Goal: Contribute content: Add original content to the website for others to see

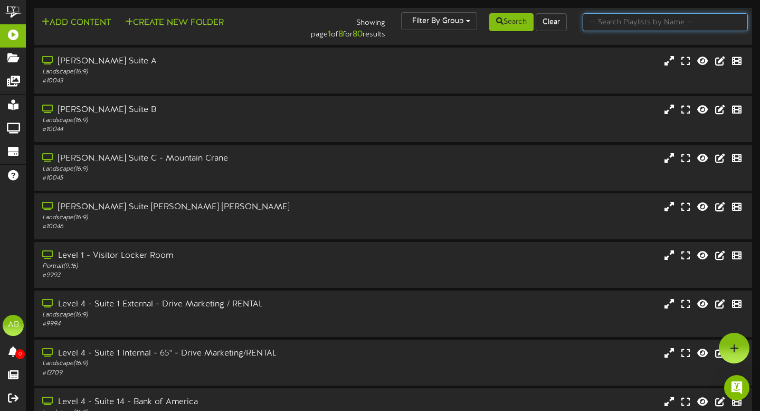
click at [625, 24] on input "text" at bounding box center [666, 22] width 166 height 18
type input "1"
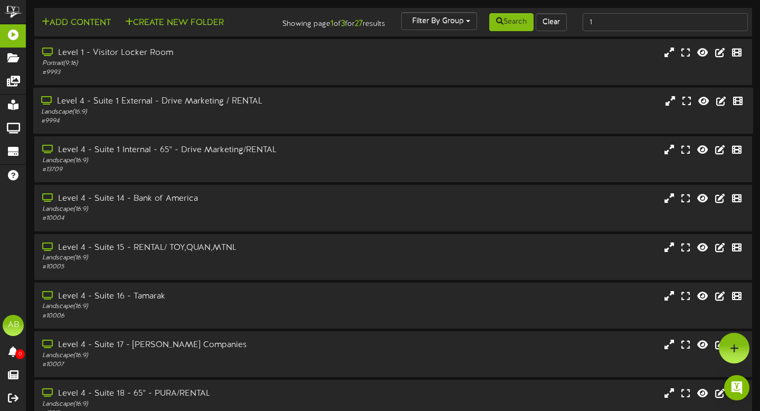
click at [214, 108] on div "Level 4 - Suite 1 External - Drive Marketing / RENTAL" at bounding box center [183, 102] width 284 height 12
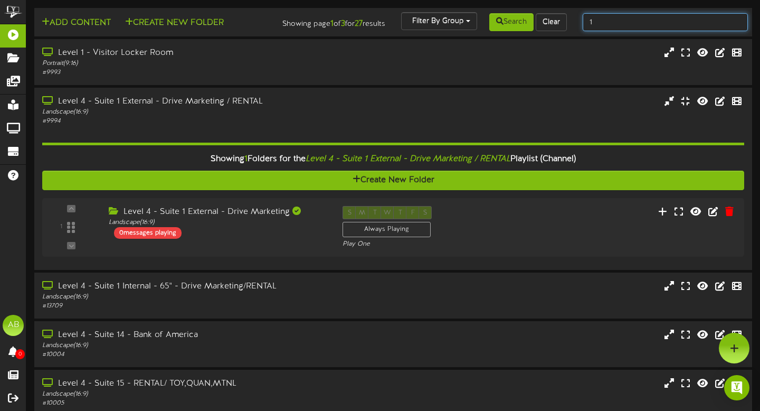
click at [602, 28] on input "1" at bounding box center [666, 22] width 166 height 18
type input "3"
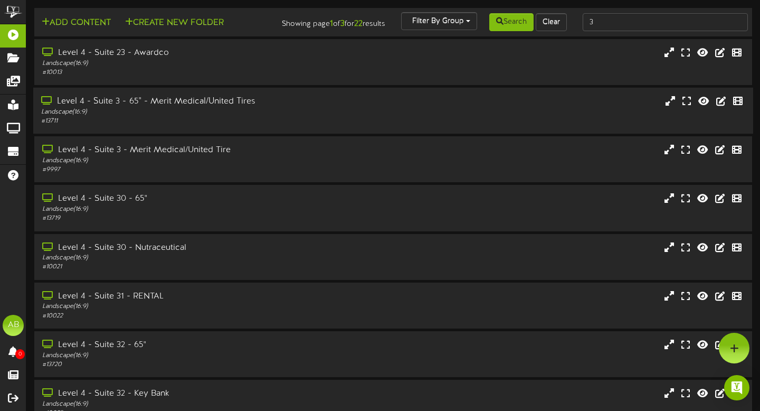
click at [302, 126] on div "# 13711" at bounding box center [183, 121] width 284 height 9
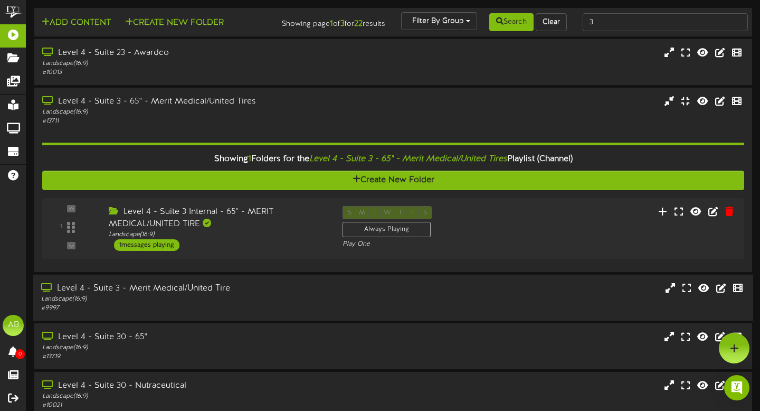
click at [215, 295] on div "Level 4 - Suite 3 - Merit Medical/United Tire" at bounding box center [183, 288] width 284 height 12
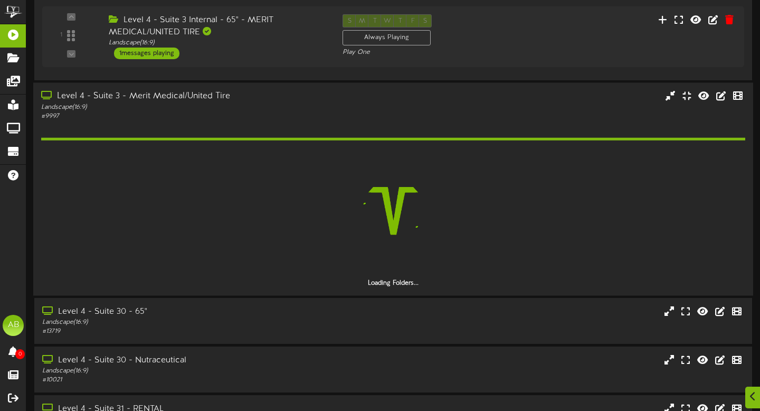
scroll to position [193, 0]
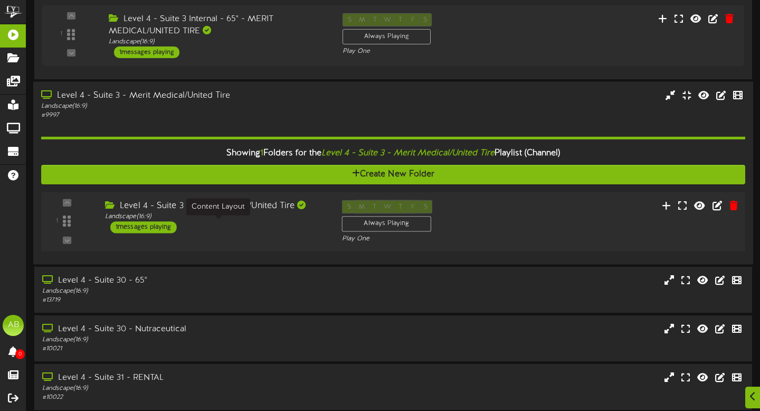
click at [266, 221] on div "Landscape ( 16:9 )" at bounding box center [215, 216] width 221 height 9
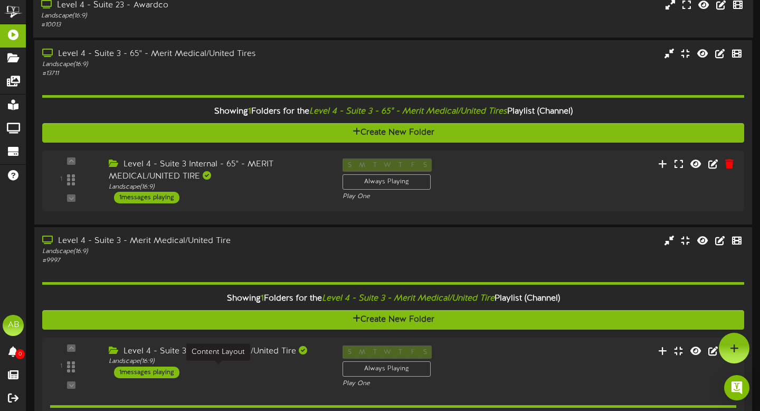
scroll to position [0, 0]
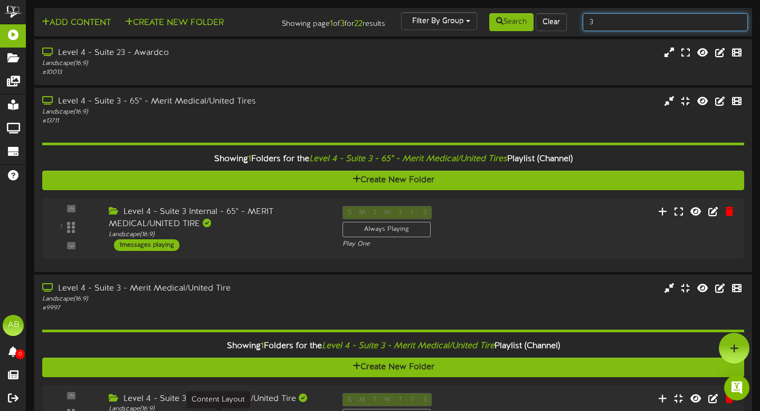
click at [611, 25] on input "3" at bounding box center [666, 22] width 166 height 18
type input "suite 4"
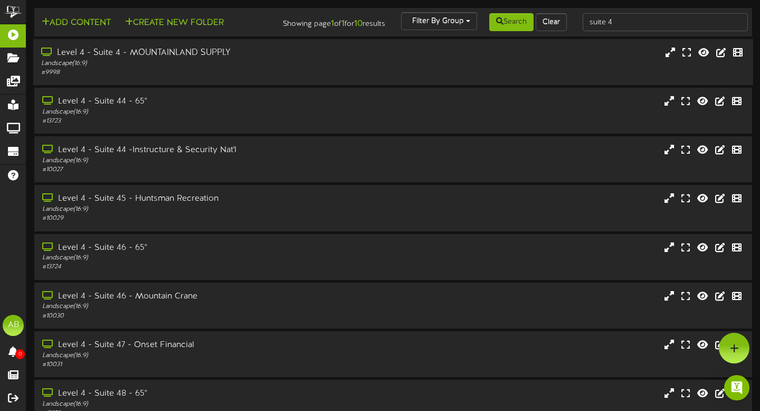
click at [176, 77] on div "# 9998" at bounding box center [183, 72] width 284 height 9
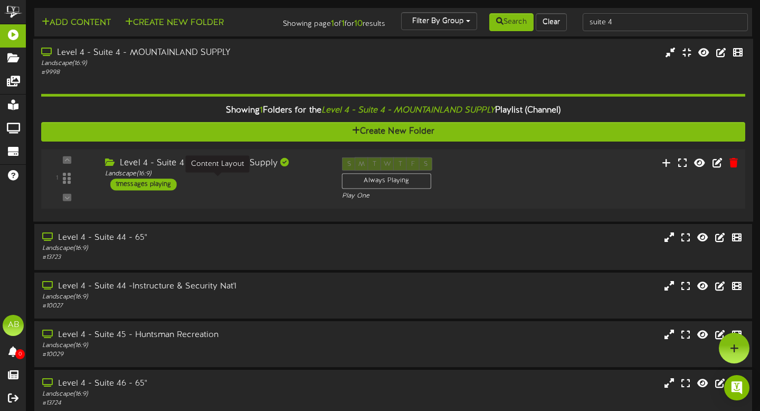
click at [246, 178] on div "Landscape ( 16:9 )" at bounding box center [215, 173] width 221 height 9
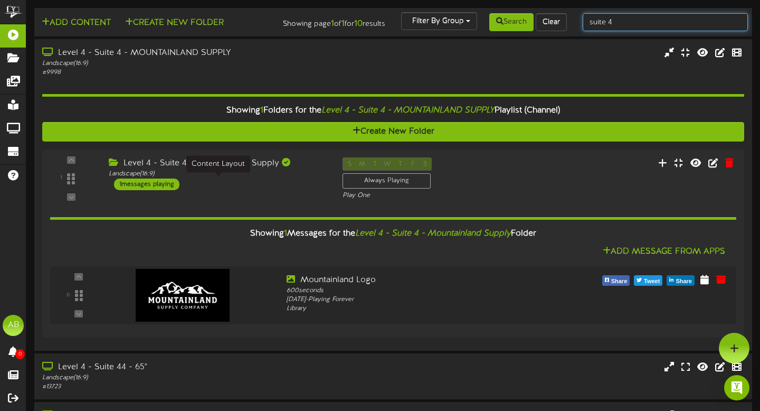
click at [617, 25] on input "suite 4" at bounding box center [666, 22] width 166 height 18
type input "suite 5"
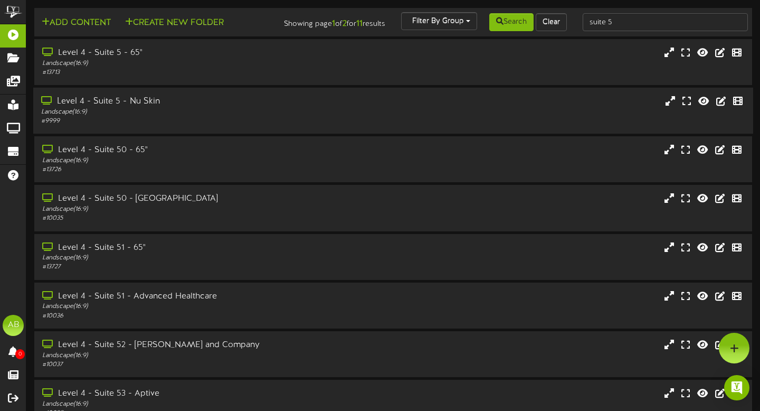
click at [164, 108] on div "Level 4 - Suite 5 - Nu Skin" at bounding box center [183, 102] width 284 height 12
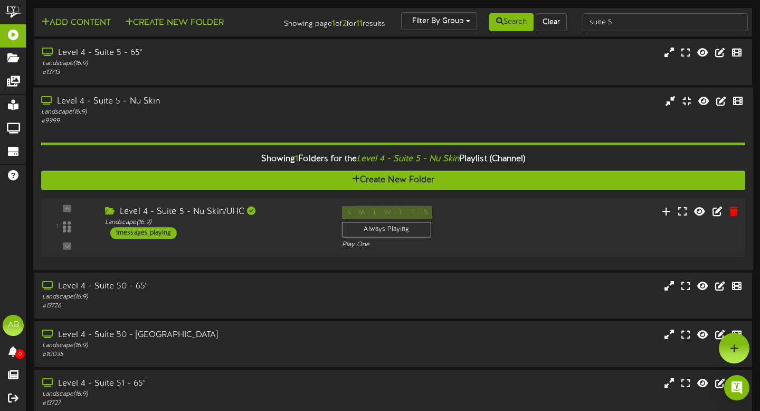
click at [178, 239] on div "Level 4 - Suite 5 - Nu Skin/UHC Landscape ( 16:9 ) 1 messages playing" at bounding box center [215, 222] width 237 height 33
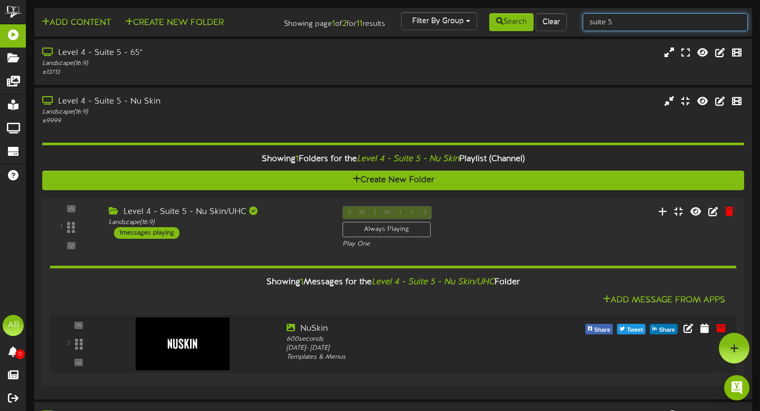
click at [638, 30] on input "suite 5" at bounding box center [666, 22] width 166 height 18
type input "suite 7"
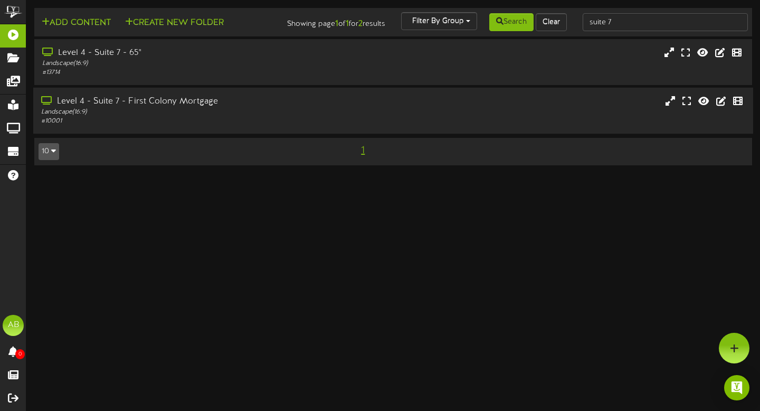
click at [225, 117] on div "Landscape ( 16:9 )" at bounding box center [183, 112] width 284 height 9
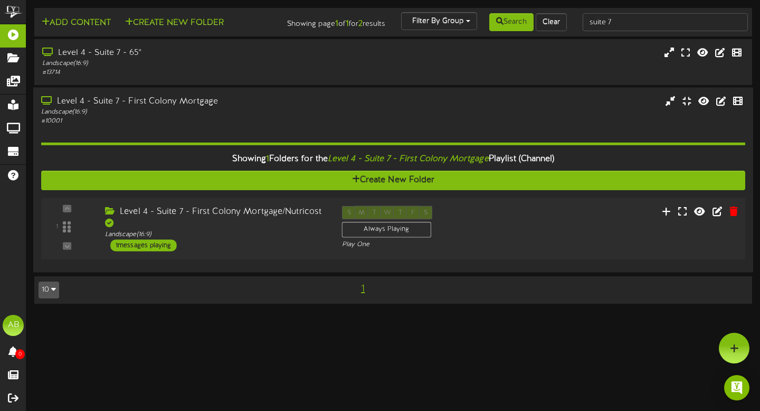
click at [163, 251] on div "1 messages playing" at bounding box center [143, 245] width 67 height 12
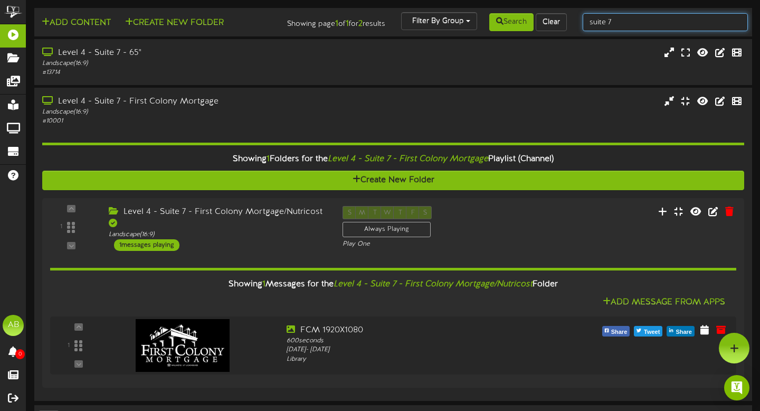
click at [624, 18] on input "suite 7" at bounding box center [666, 22] width 166 height 18
type input "suite 9"
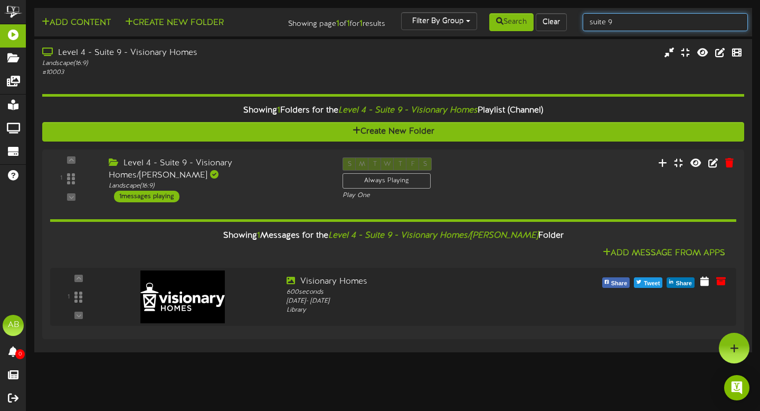
click at [627, 23] on input "suite 9" at bounding box center [666, 22] width 166 height 18
type input "suite 14"
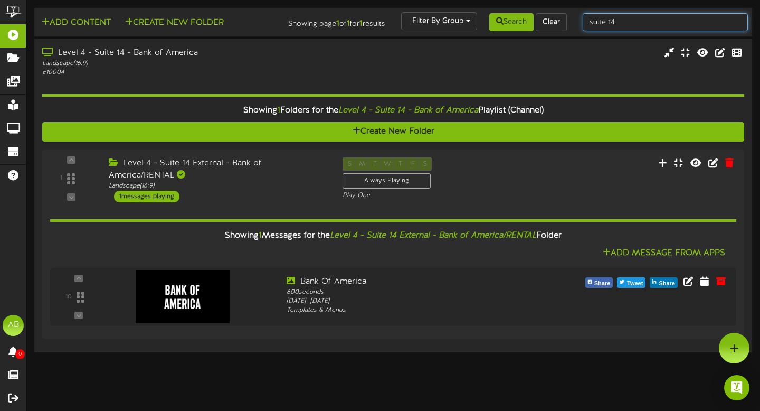
click at [643, 18] on input "suite 14" at bounding box center [666, 22] width 166 height 18
type input "suite 15"
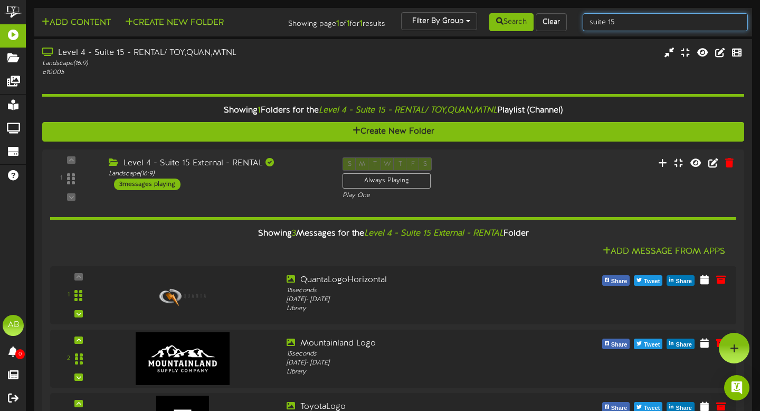
click at [633, 21] on input "suite 15" at bounding box center [666, 22] width 166 height 18
type input "suite 16"
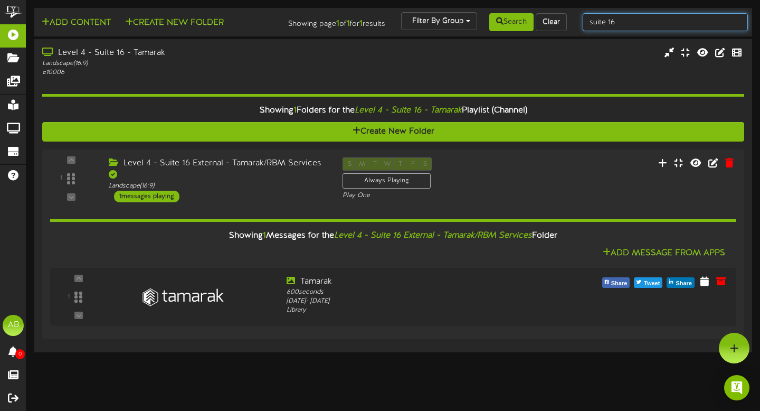
click at [630, 20] on input "suite 16" at bounding box center [666, 22] width 166 height 18
type input "suite 17"
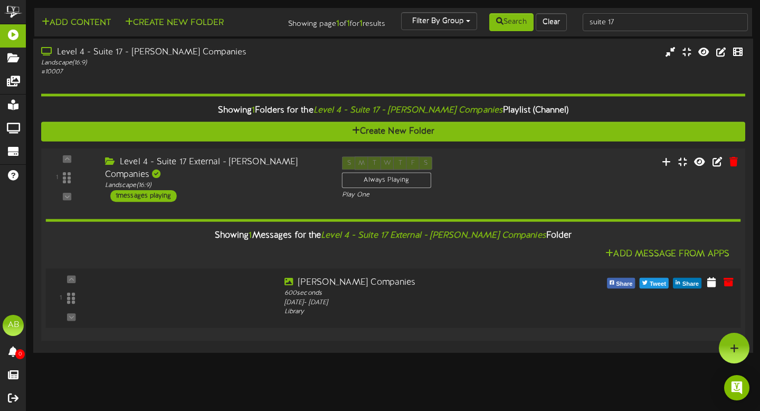
click at [229, 309] on div at bounding box center [177, 287] width 124 height 54
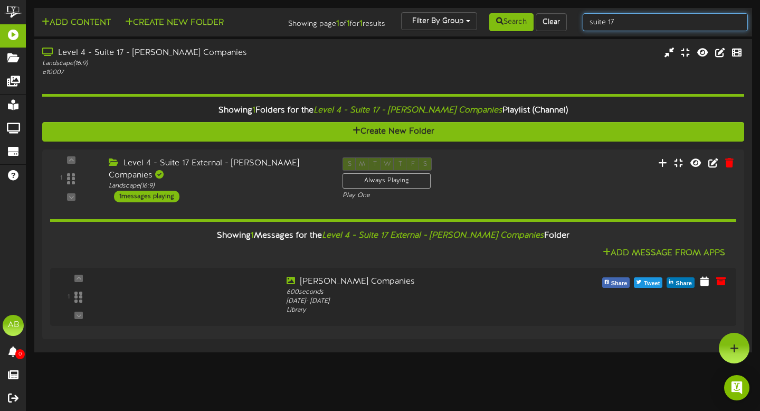
click at [618, 22] on input "suite 17" at bounding box center [666, 22] width 166 height 18
type input "suite 18"
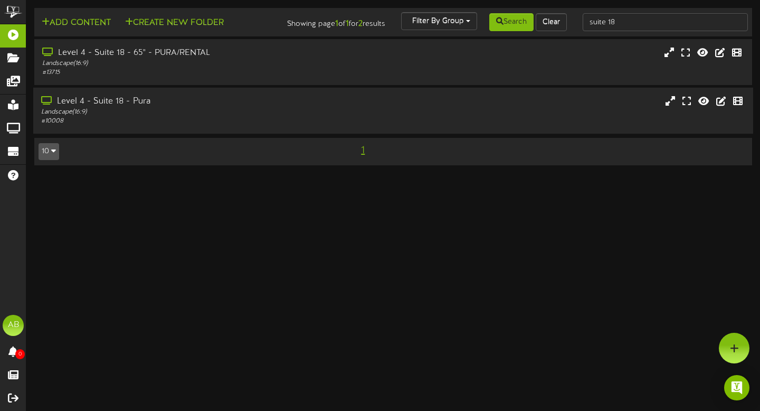
click at [306, 117] on div "Landscape ( 16:9 )" at bounding box center [183, 112] width 284 height 9
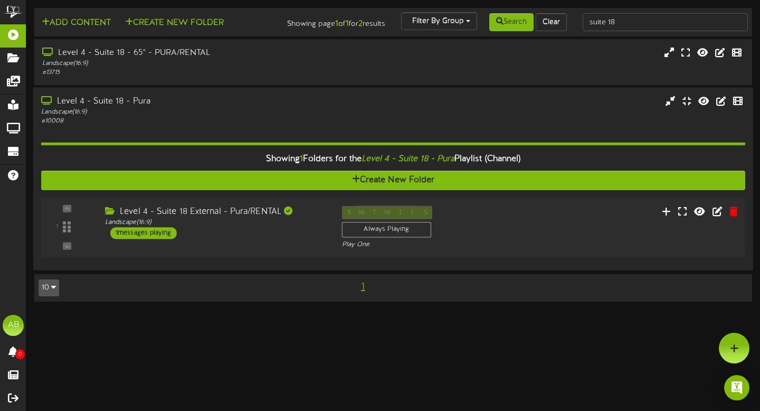
click at [249, 238] on div "Level 4 - Suite 18 External - Pura/RENTAL Landscape ( 16:9 ) 1 messages playing" at bounding box center [215, 222] width 237 height 33
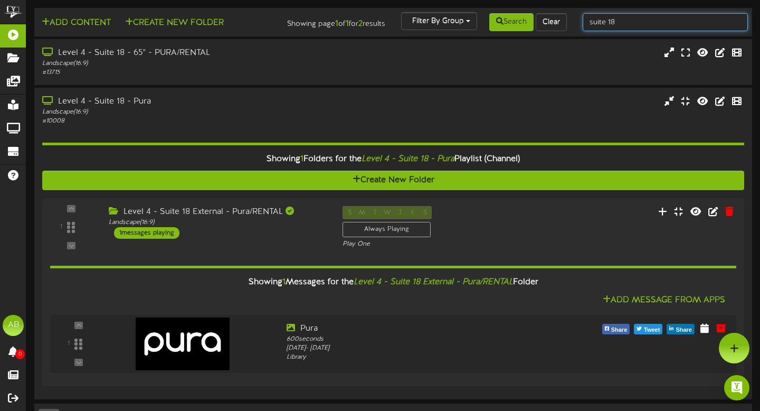
click at [624, 21] on input "suite 18" at bounding box center [666, 22] width 166 height 18
type input "suite 20"
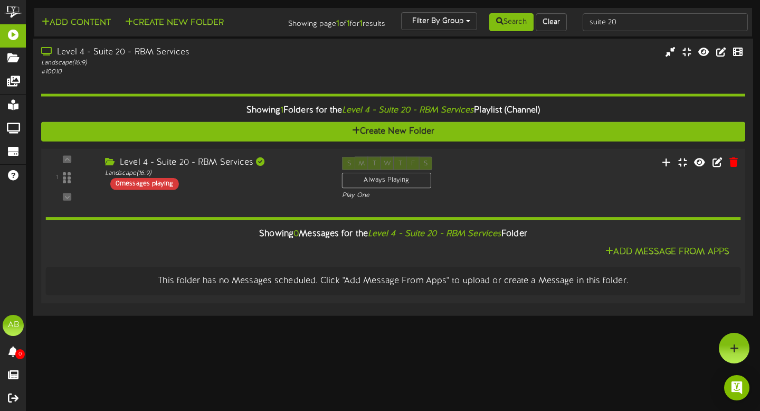
click at [155, 189] on div "0 messages playing" at bounding box center [144, 184] width 69 height 12
click at [658, 256] on button "Add Message From Apps" at bounding box center [667, 251] width 130 height 13
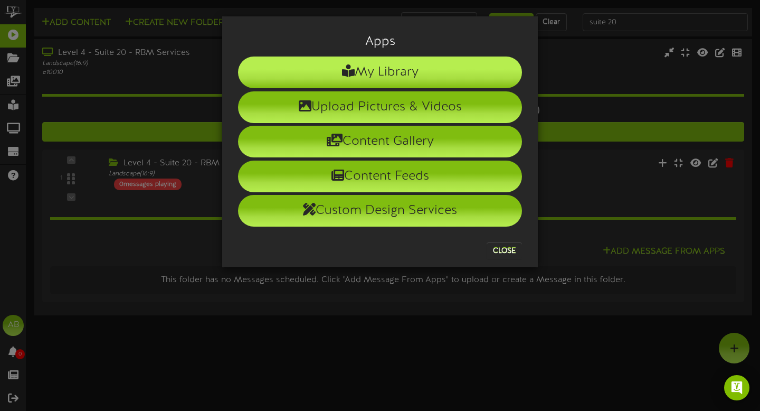
click at [410, 79] on li "My Library" at bounding box center [380, 72] width 284 height 32
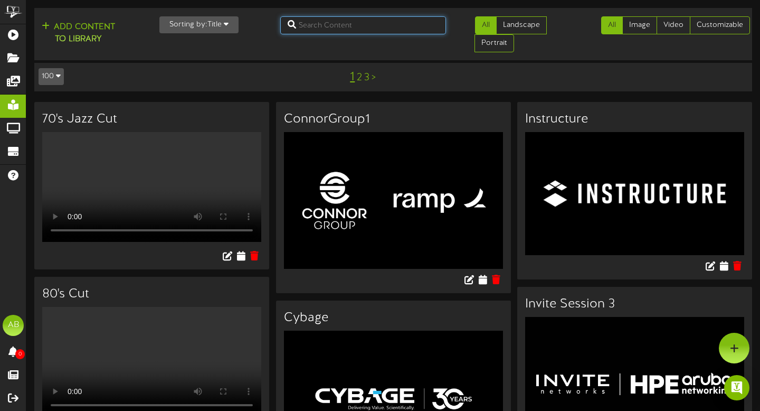
click at [356, 31] on input "text" at bounding box center [363, 25] width 166 height 18
type input "rbm"
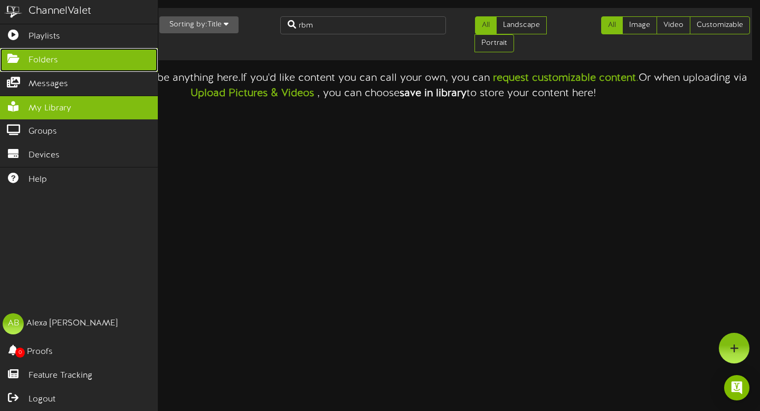
click at [13, 56] on icon at bounding box center [13, 57] width 26 height 8
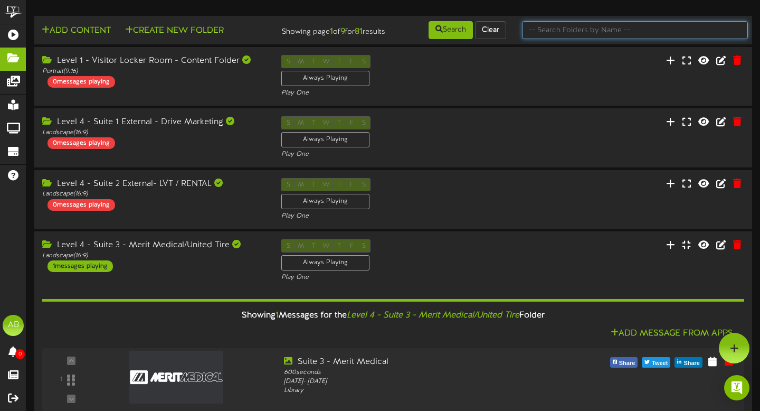
click at [583, 29] on input "text" at bounding box center [635, 30] width 226 height 18
type input "suite 20"
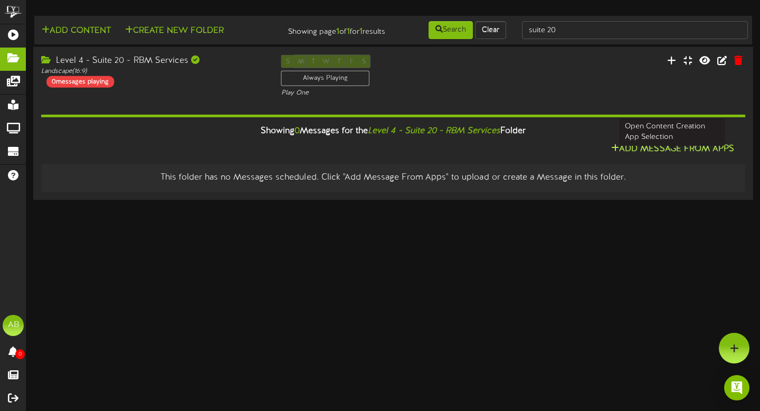
click at [653, 156] on button "Add Message From Apps" at bounding box center [672, 149] width 129 height 13
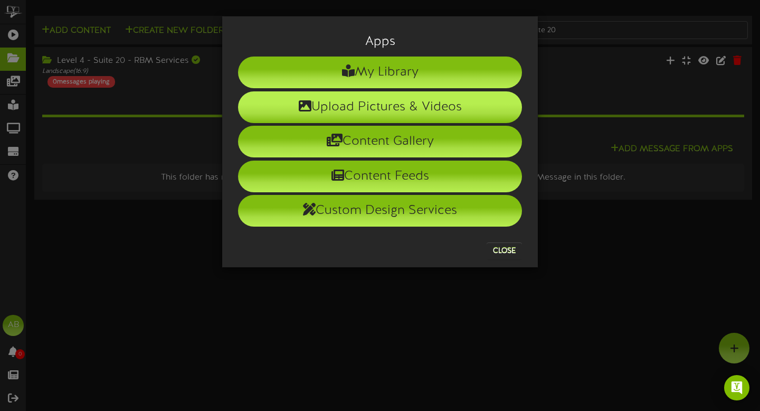
click at [437, 113] on li "Upload Pictures & Videos" at bounding box center [380, 107] width 284 height 32
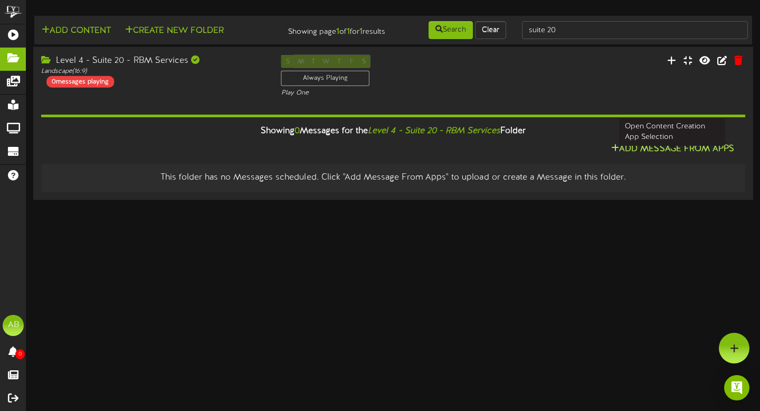
click at [657, 156] on button "Add Message From Apps" at bounding box center [672, 149] width 129 height 13
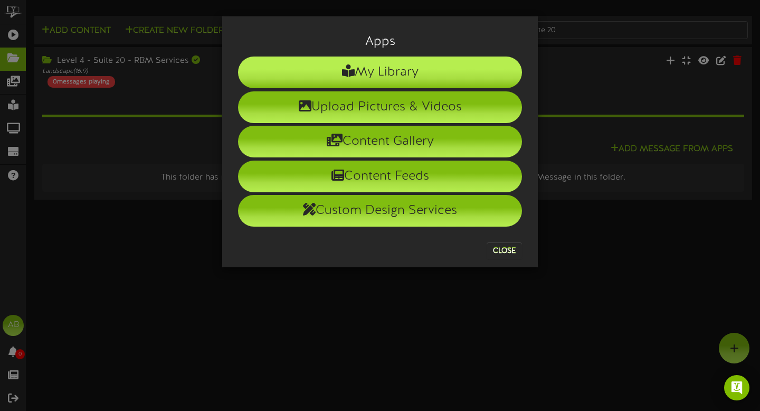
click at [441, 74] on li "My Library" at bounding box center [380, 72] width 284 height 32
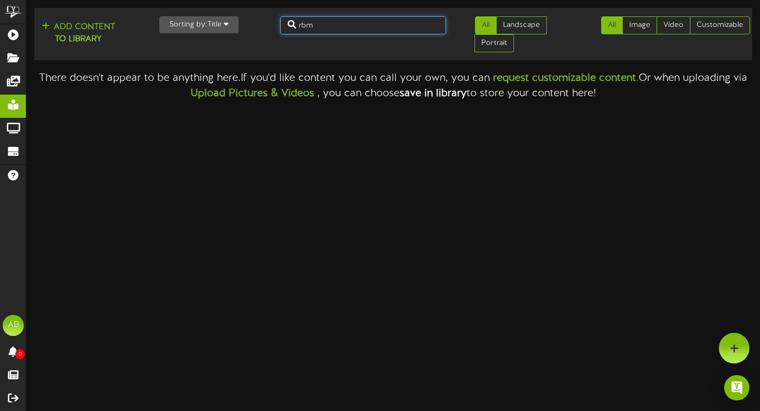
drag, startPoint x: 326, startPoint y: 31, endPoint x: 235, endPoint y: 27, distance: 90.9
click at [238, 29] on div "Add Content to Library Sorting by: Title Newest Oldest Title rbm All Landscape …" at bounding box center [393, 34] width 725 height 44
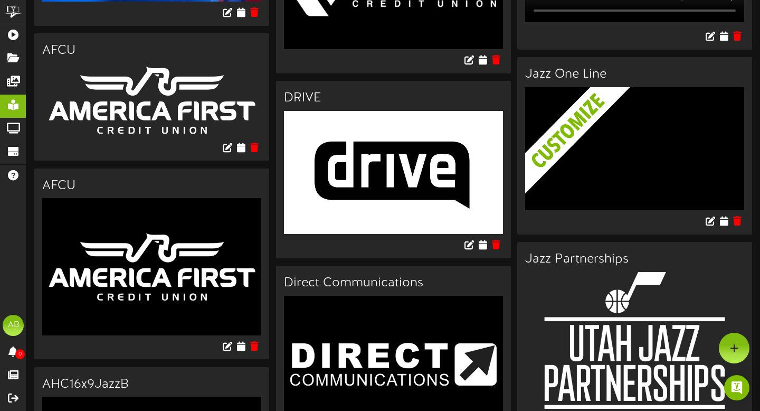
scroll to position [800, 0]
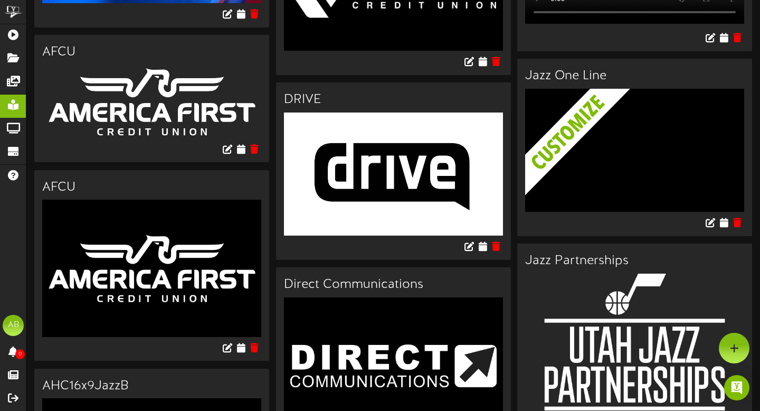
click at [729, 233] on div at bounding box center [634, 224] width 235 height 24
click at [713, 228] on icon at bounding box center [711, 222] width 12 height 12
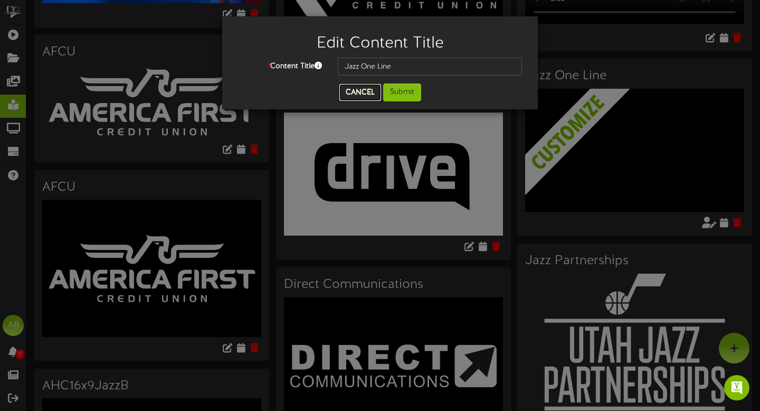
click at [347, 96] on button "Cancel" at bounding box center [360, 92] width 42 height 17
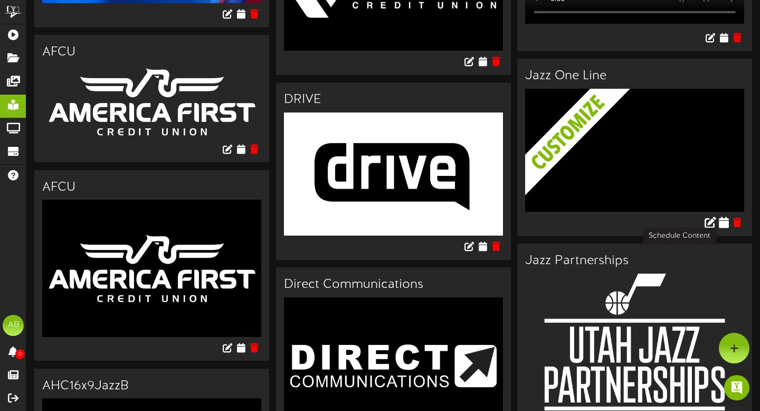
click at [722, 228] on icon at bounding box center [724, 222] width 10 height 12
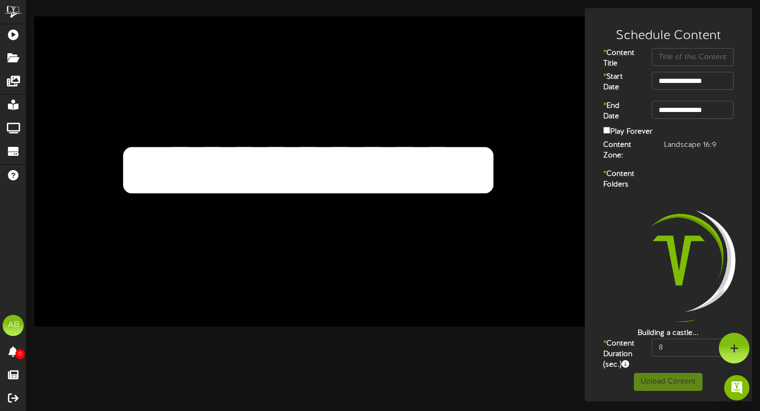
click at [303, 185] on textarea "**********" at bounding box center [308, 170] width 452 height 105
drag, startPoint x: 505, startPoint y: 164, endPoint x: 121, endPoint y: 150, distance: 384.5
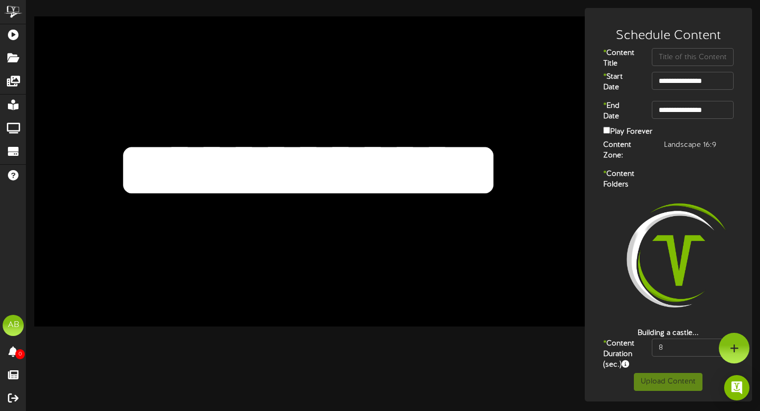
click at [121, 150] on textarea "**********" at bounding box center [308, 170] width 452 height 105
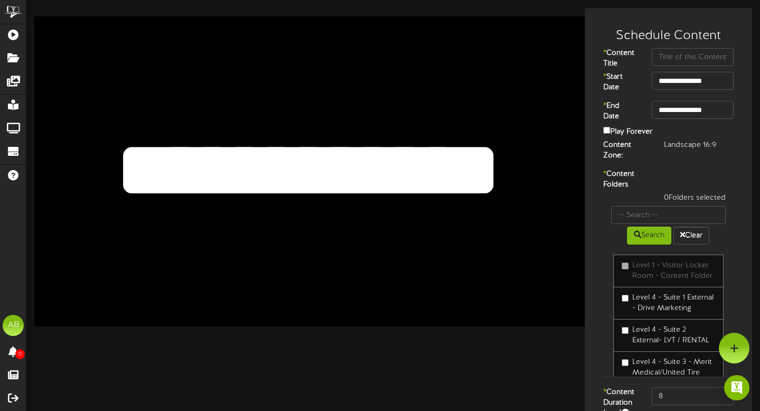
drag, startPoint x: 498, startPoint y: 169, endPoint x: 78, endPoint y: 167, distance: 420.2
click at [78, 168] on div "**********" at bounding box center [309, 171] width 551 height 310
type textarea "**********"
click at [693, 60] on input "text" at bounding box center [693, 57] width 82 height 18
paste input "RBM SErvices"
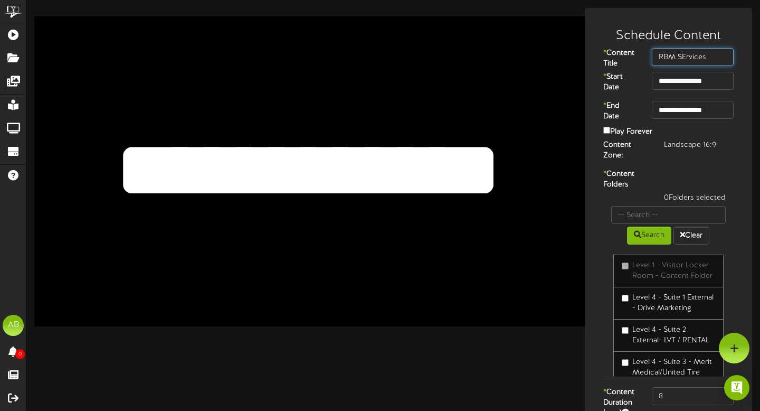
click at [688, 54] on input "RBM SErvices" at bounding box center [693, 57] width 82 height 18
type input "RBM Services"
click at [319, 184] on textarea "**********" at bounding box center [308, 170] width 452 height 105
type textarea "**********"
click at [707, 76] on input "**********" at bounding box center [693, 81] width 82 height 18
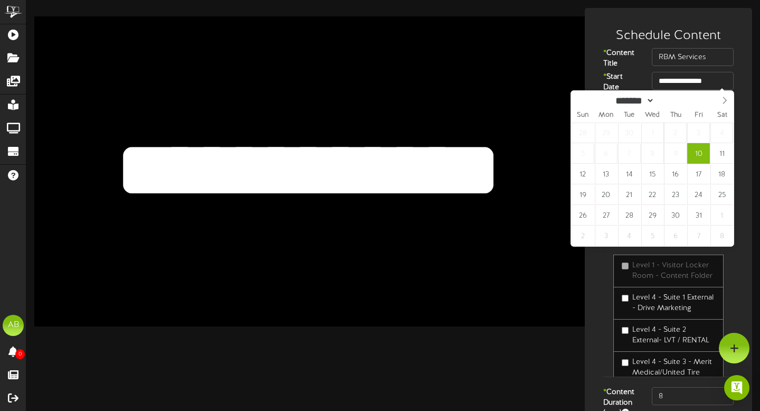
click at [743, 88] on div "**********" at bounding box center [668, 84] width 163 height 24
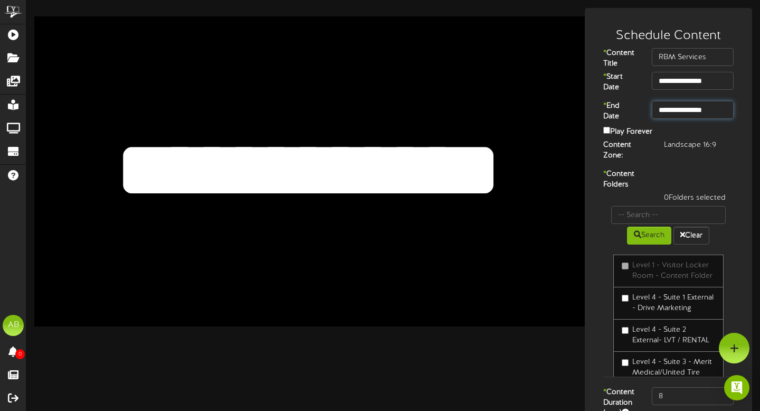
click at [706, 110] on input "**********" at bounding box center [693, 110] width 82 height 18
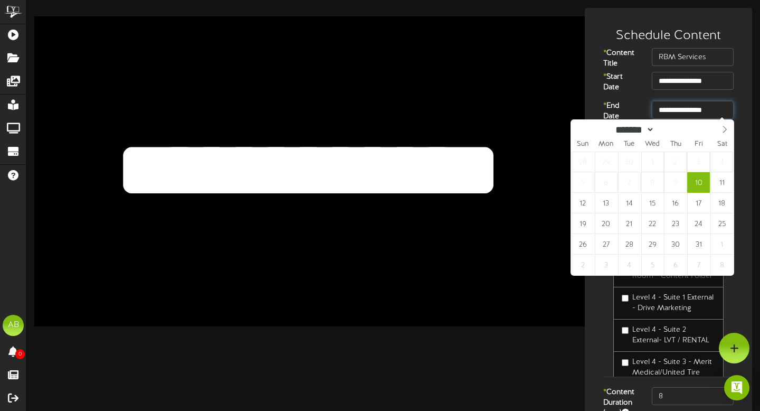
type input "**********"
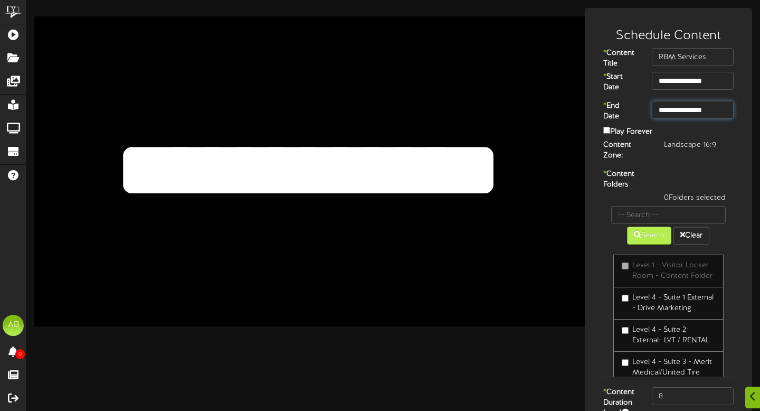
scroll to position [39, 0]
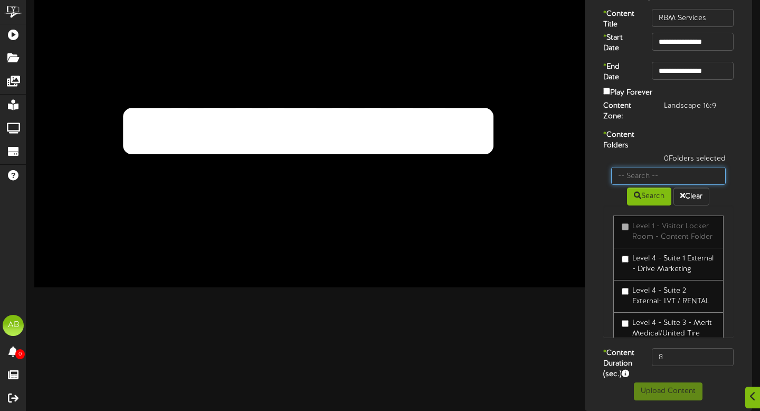
click at [647, 178] on input "text" at bounding box center [668, 176] width 115 height 18
type input "20"
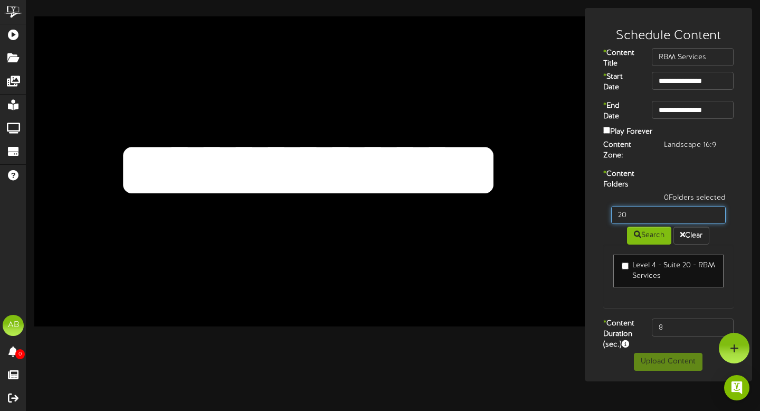
scroll to position [0, 0]
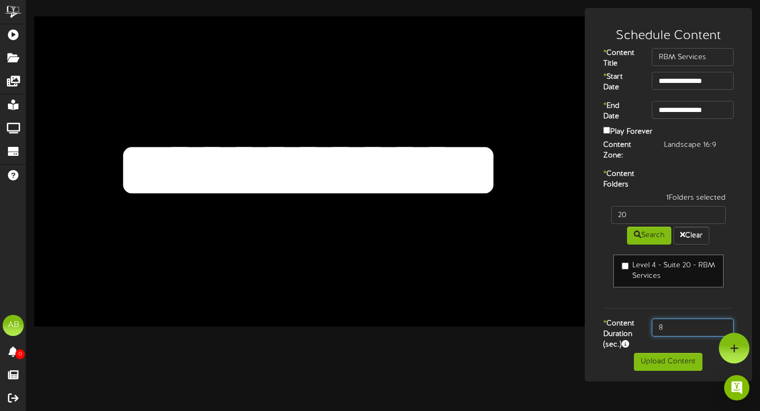
click at [681, 333] on input "8" at bounding box center [693, 327] width 82 height 18
type input "600"
click at [677, 365] on button "Upload Content" at bounding box center [668, 362] width 69 height 18
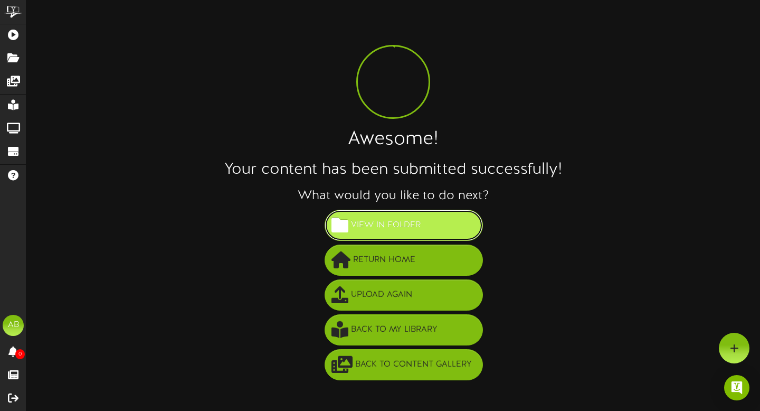
click at [437, 233] on button "View in Folder" at bounding box center [404, 225] width 158 height 31
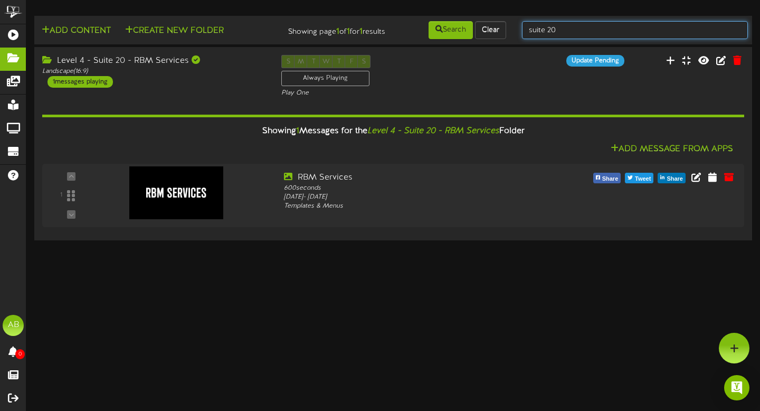
click at [593, 32] on input "suite 20" at bounding box center [635, 30] width 226 height 18
type input "suite 21"
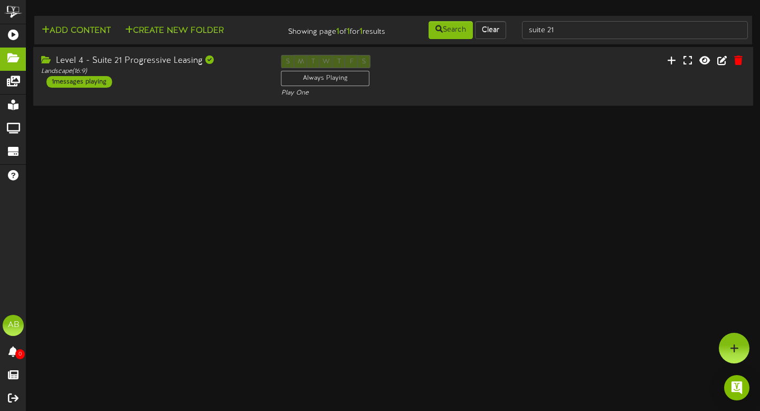
click at [202, 76] on div "Landscape ( 16:9 )" at bounding box center [153, 71] width 224 height 9
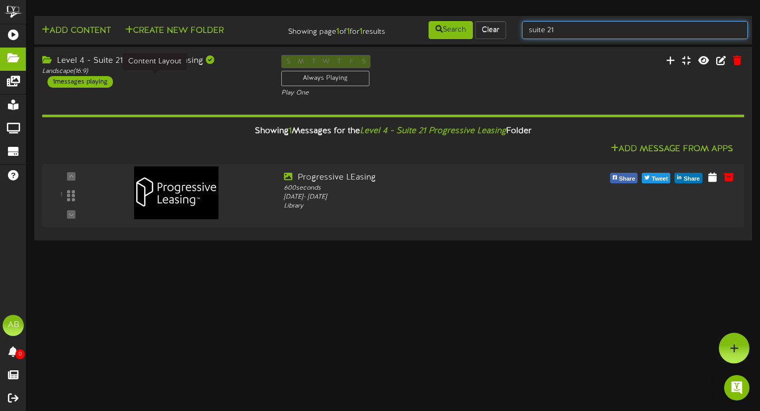
click at [581, 32] on input "suite 21" at bounding box center [635, 30] width 226 height 18
type input "suite 22"
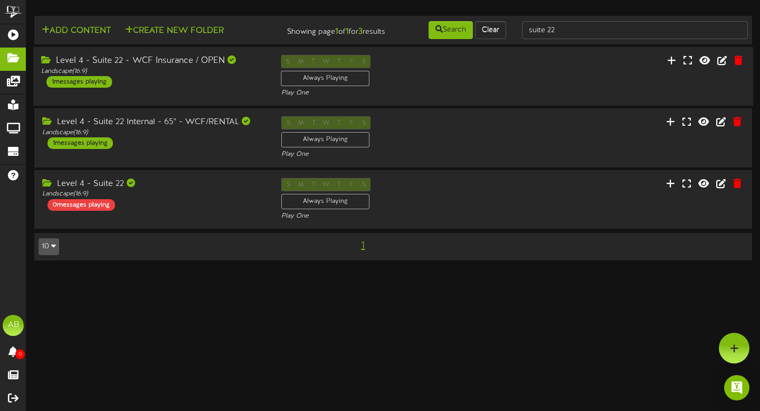
click at [182, 67] on div "Level 4 - Suite 22 - WCF Insurance / OPEN" at bounding box center [153, 61] width 224 height 12
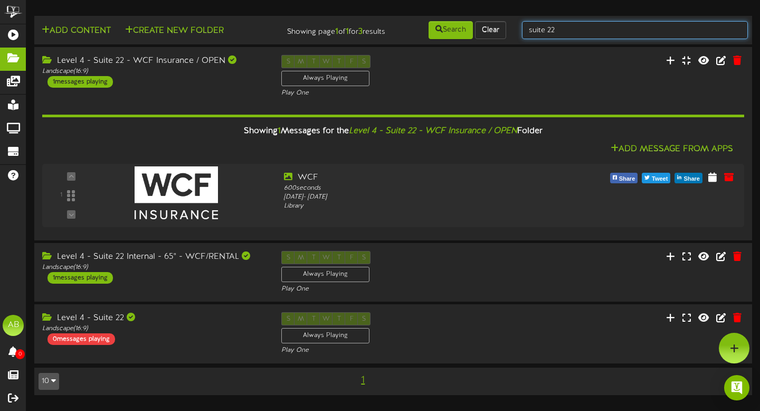
click at [599, 31] on input "suite 22" at bounding box center [635, 30] width 226 height 18
type input "suite 23"
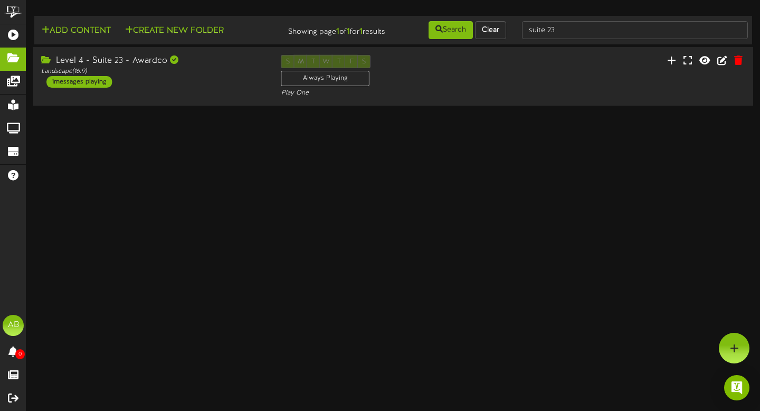
click at [182, 98] on div "Level 4 - Suite 23 - Awardco Landscape ( 16:9 ) 1 messages playing S M T W T F …" at bounding box center [393, 76] width 720 height 43
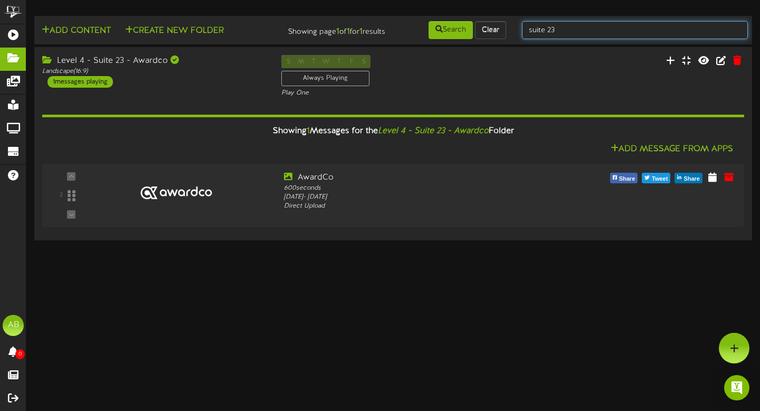
click at [589, 34] on input "suite 23" at bounding box center [635, 30] width 226 height 18
type input "suite 24"
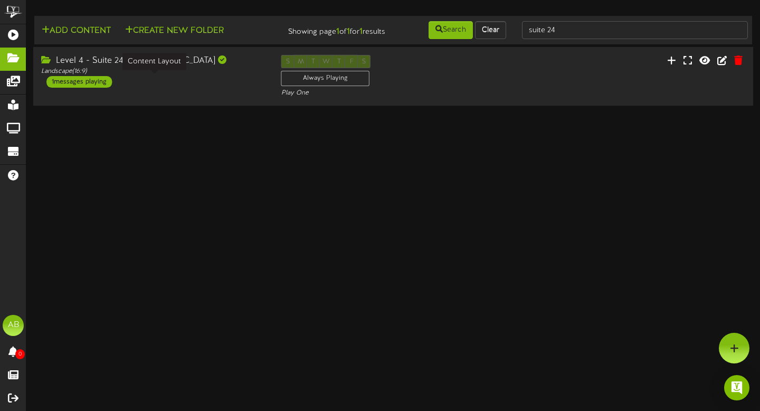
click at [183, 97] on div "Level 4 - Suite 24 - Rio Tinto Landscape ( 16:9 ) 1 messages playing S M T W T …" at bounding box center [393, 76] width 720 height 43
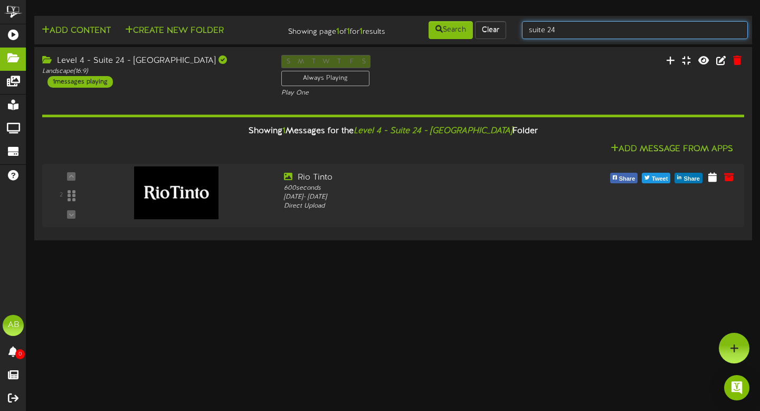
click at [589, 27] on input "suite 24" at bounding box center [635, 30] width 226 height 18
type input "suite 25"
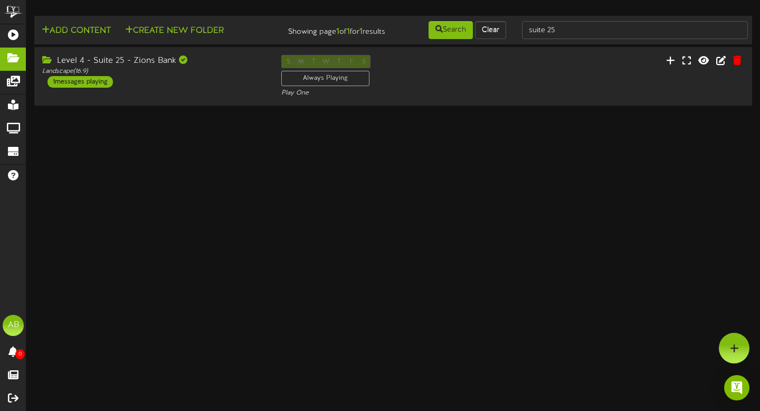
click at [195, 108] on html "ChannelValet Playlists Folders Messages My Library Groups Devices Help AB Alexa…" at bounding box center [380, 54] width 760 height 108
click at [195, 98] on div "Level 4 - Suite 25 - Zions Bank Landscape ( 16:9 ) 1 messages playing S M T W T…" at bounding box center [393, 76] width 720 height 43
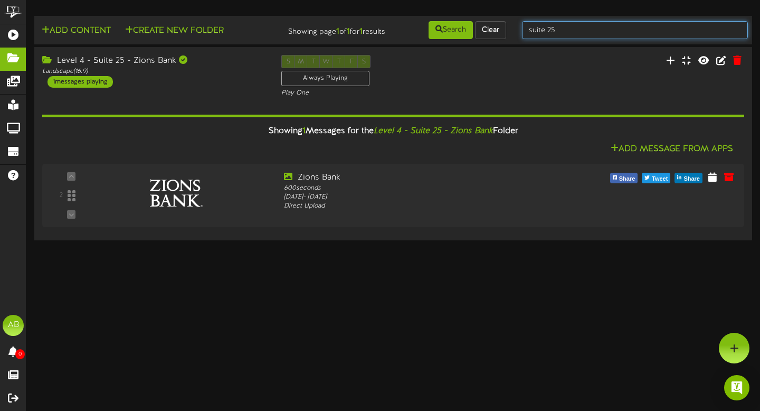
click at [575, 26] on input "suite 25" at bounding box center [635, 30] width 226 height 18
type input "suite 26"
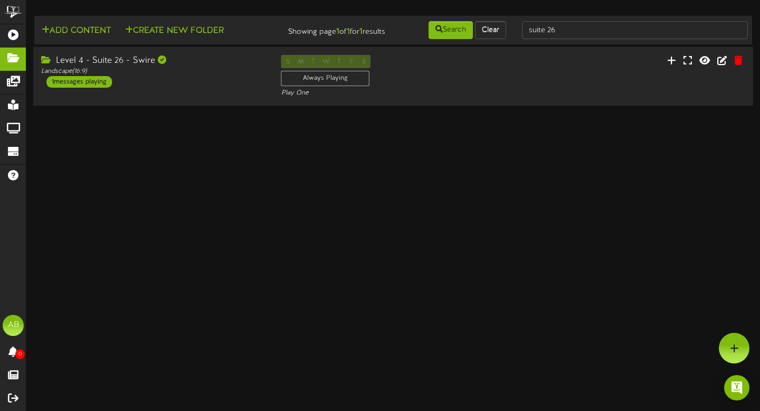
click at [147, 88] on div "Level 4 - Suite 26 - Swire Landscape ( 16:9 ) 1 messages playing" at bounding box center [153, 71] width 240 height 33
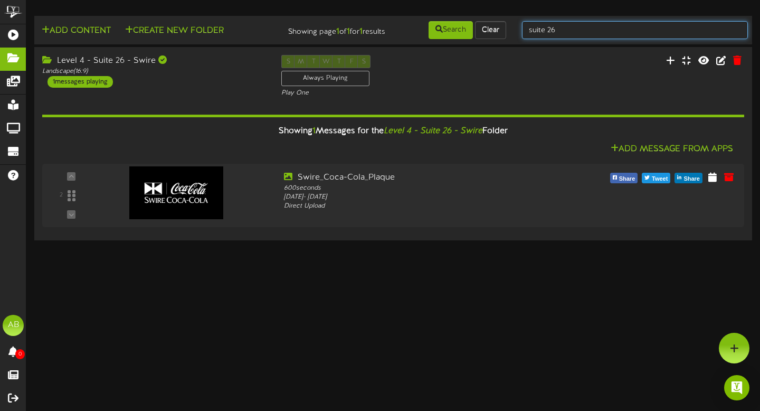
click at [592, 24] on input "suite 26" at bounding box center [635, 30] width 226 height 18
click at [581, 32] on input "suite 26" at bounding box center [635, 30] width 226 height 18
type input "suite 27"
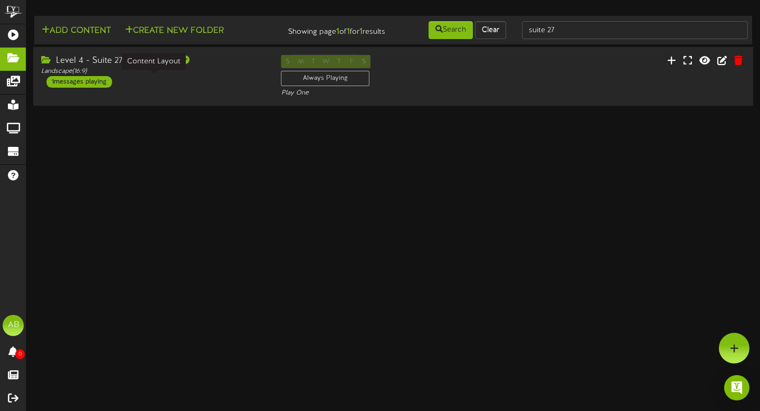
click at [173, 88] on div "Level 4 - Suite 27 - SME STEEL Landscape ( 16:9 ) 1 messages playing" at bounding box center [153, 71] width 240 height 33
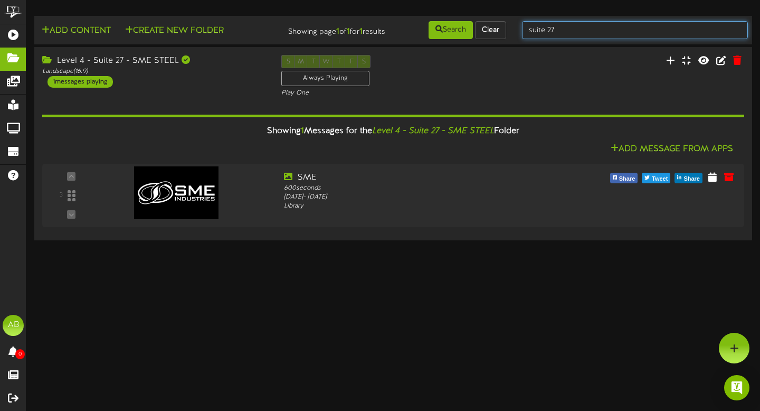
click at [567, 32] on input "suite 27" at bounding box center [635, 30] width 226 height 18
type input "suite 28"
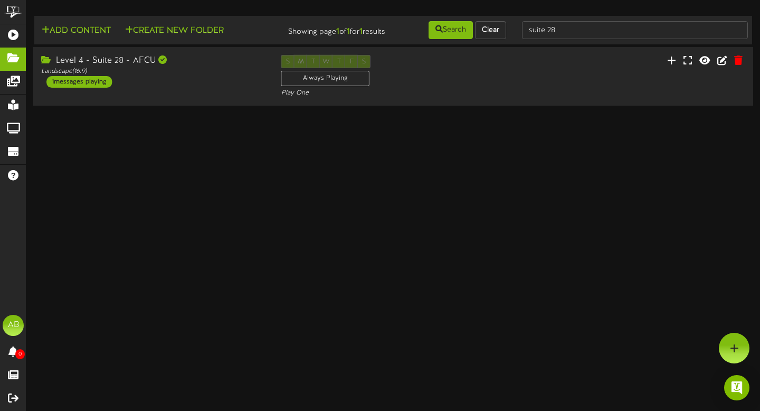
click at [225, 88] on div "Level 4 - Suite 28 - AFCU Landscape ( 16:9 ) 1 messages playing" at bounding box center [153, 71] width 240 height 33
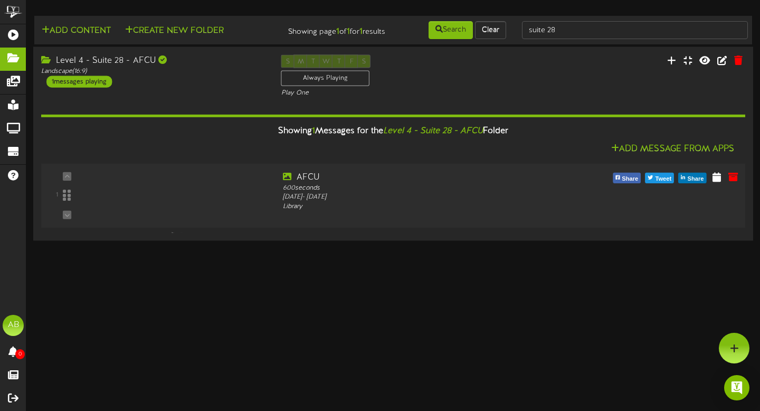
click at [180, 208] on div at bounding box center [172, 181] width 123 height 53
click at [129, 243] on html "ChannelValet Playlists Folders Messages My Library Groups Devices Help AB Alexa…" at bounding box center [380, 121] width 760 height 243
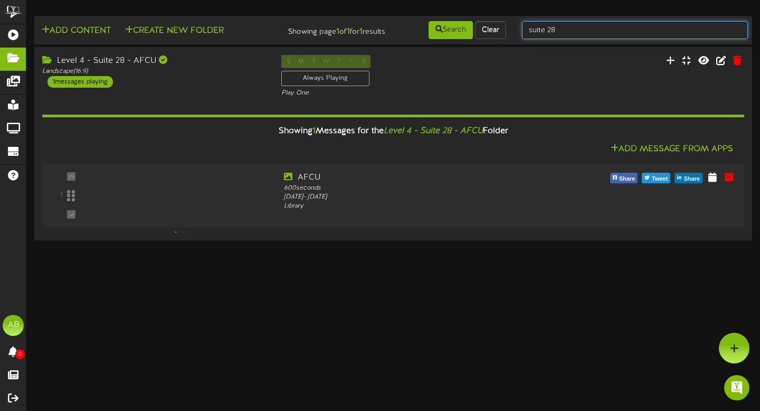
click at [579, 35] on input "suite 28" at bounding box center [635, 30] width 226 height 18
type input "suite 29"
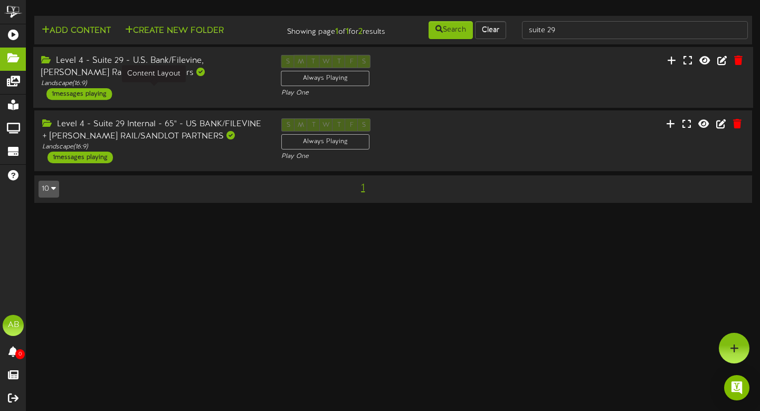
click at [206, 88] on div "Landscape ( 16:9 )" at bounding box center [153, 83] width 224 height 9
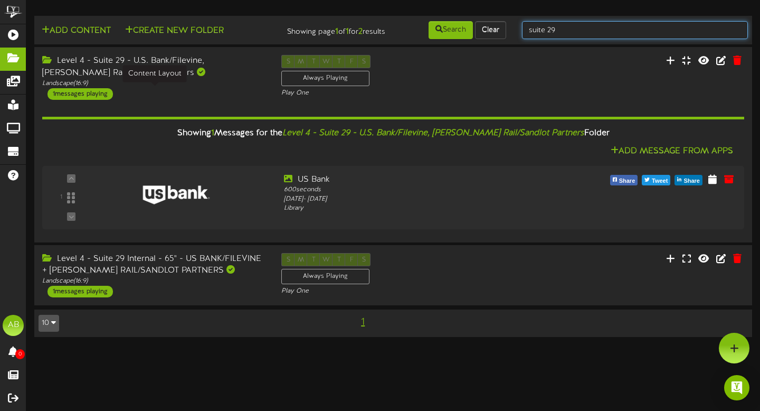
click at [574, 31] on input "suite 29" at bounding box center [635, 30] width 226 height 18
type input "suite 30"
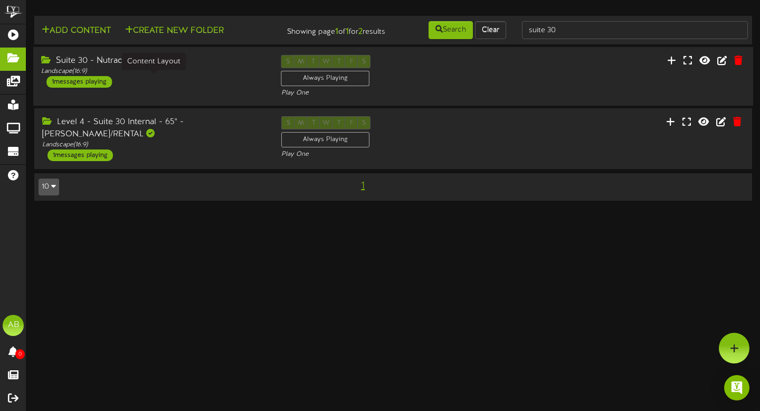
click at [205, 76] on div "Landscape ( 16:9 )" at bounding box center [153, 71] width 224 height 9
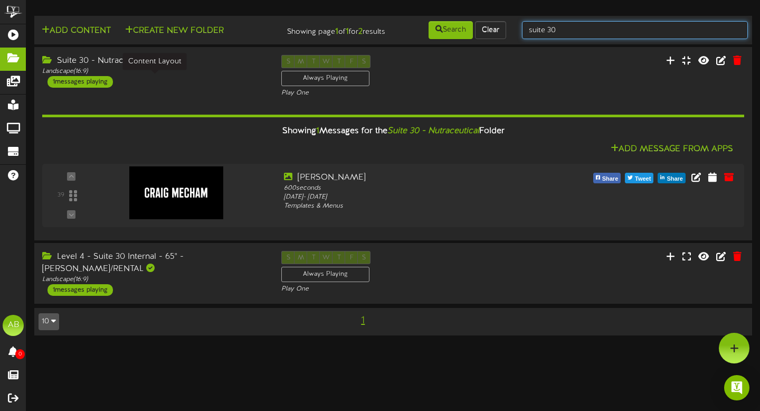
click at [577, 30] on input "suite 30" at bounding box center [635, 30] width 226 height 18
type input "suite 52"
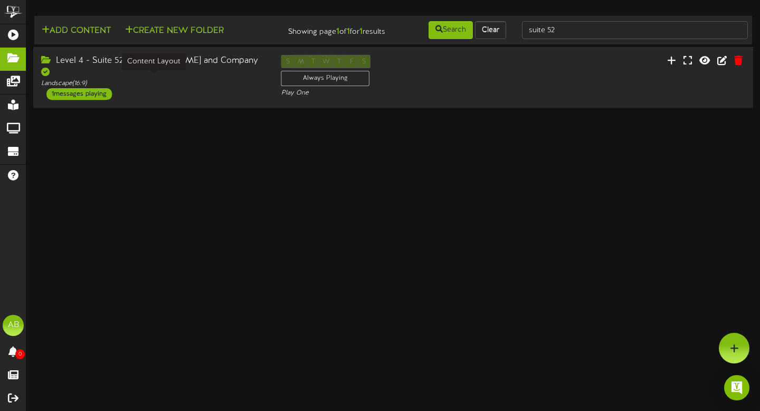
click at [165, 83] on div "Landscape ( 16:9 )" at bounding box center [153, 83] width 224 height 9
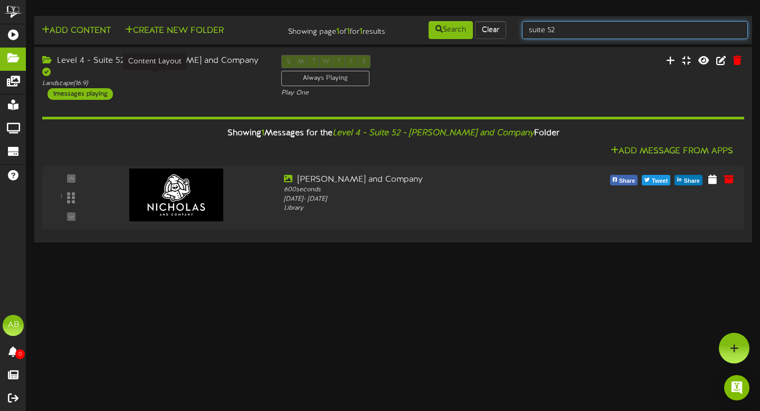
click at [581, 27] on input "suite 52" at bounding box center [635, 30] width 226 height 18
type input "suite 53"
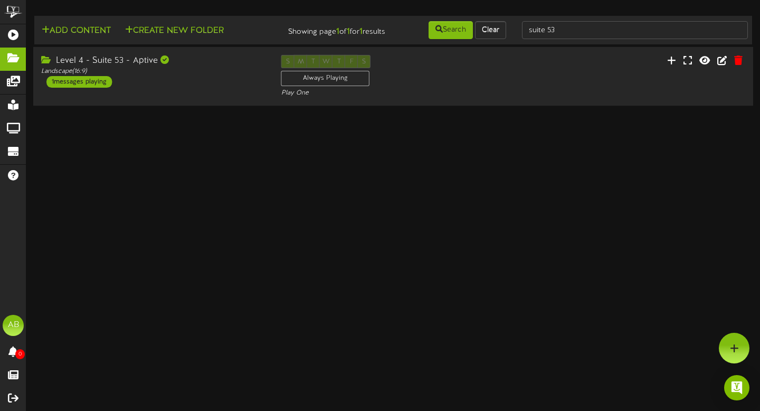
click at [216, 60] on div "Level 4 - Suite 53 - Aptive Landscape ( 16:9 ) 1 messages playing S M T W T F S…" at bounding box center [393, 76] width 720 height 59
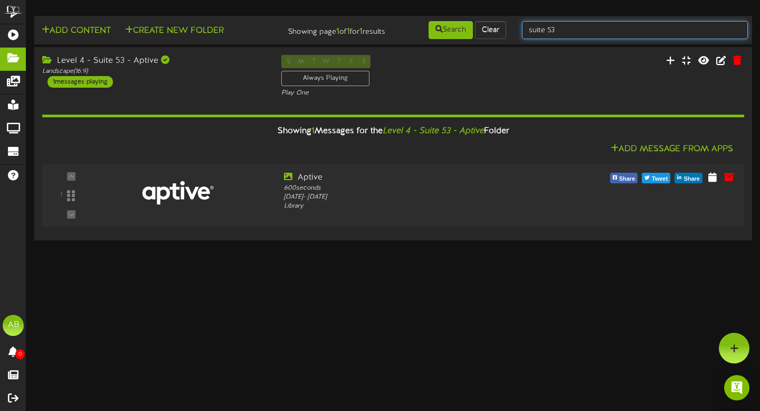
click at [605, 35] on input "suite 53" at bounding box center [635, 30] width 226 height 18
type input "suite 54"
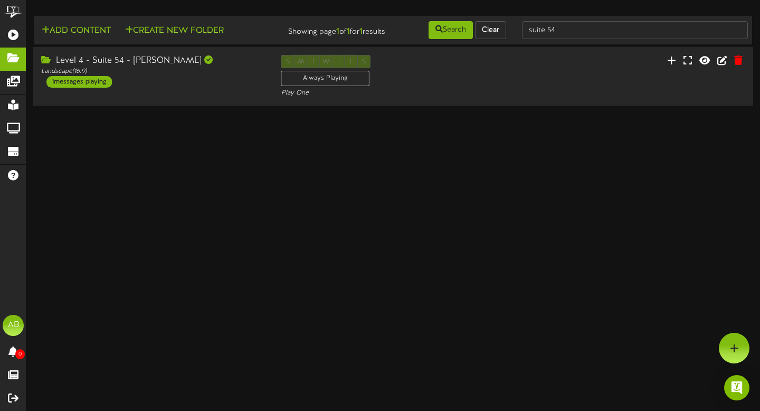
click at [203, 98] on div "Level 4 - Suite 54 - Larry H Miller Landscape ( 16:9 ) 1 messages playing S M T…" at bounding box center [393, 76] width 720 height 43
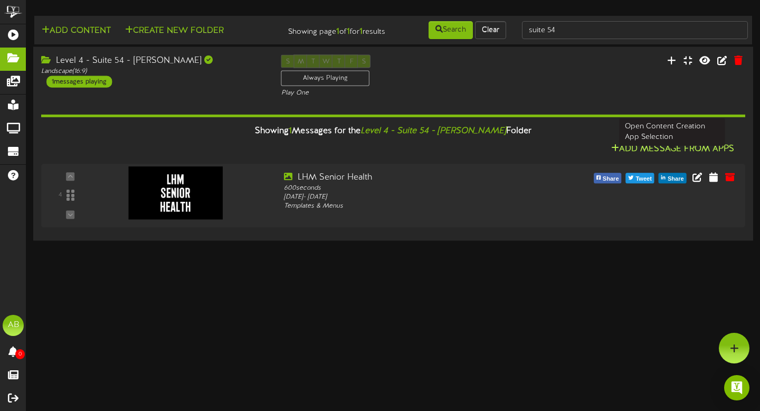
click at [663, 156] on button "Add Message From Apps" at bounding box center [672, 149] width 129 height 13
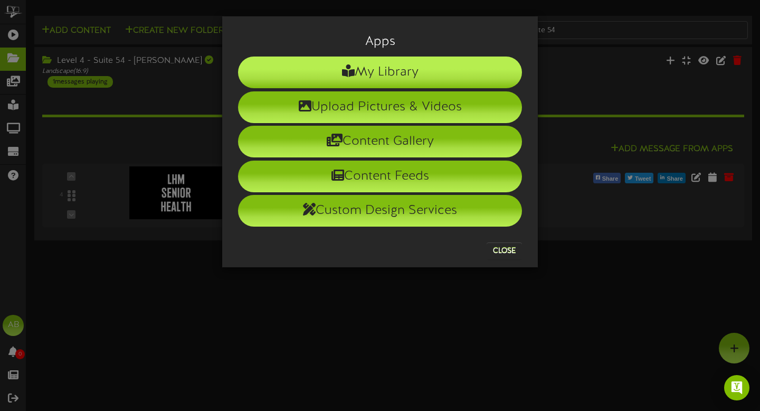
click at [402, 75] on li "My Library" at bounding box center [380, 72] width 284 height 32
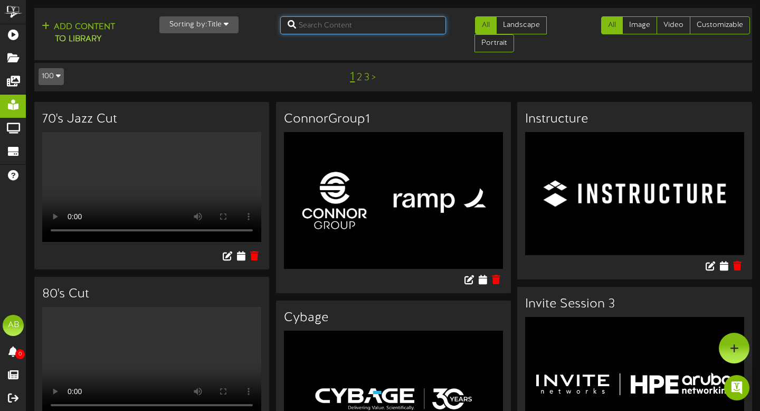
click at [315, 25] on input "text" at bounding box center [363, 25] width 166 height 18
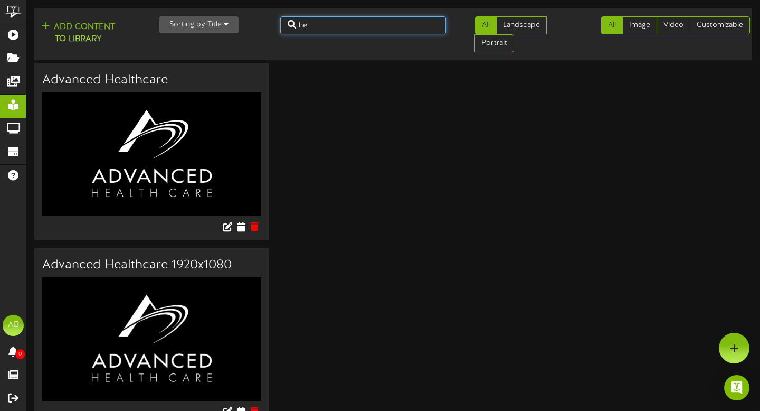
type input "h"
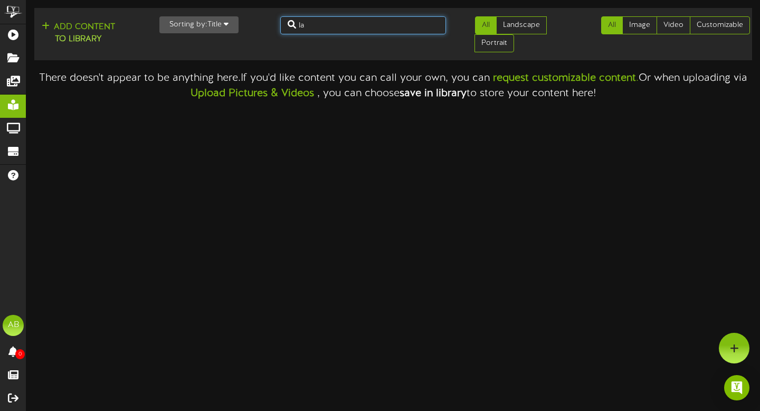
type input "l"
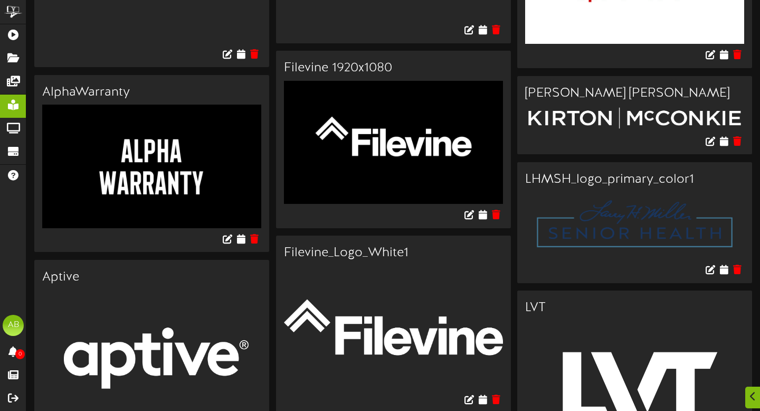
scroll to position [2963, 0]
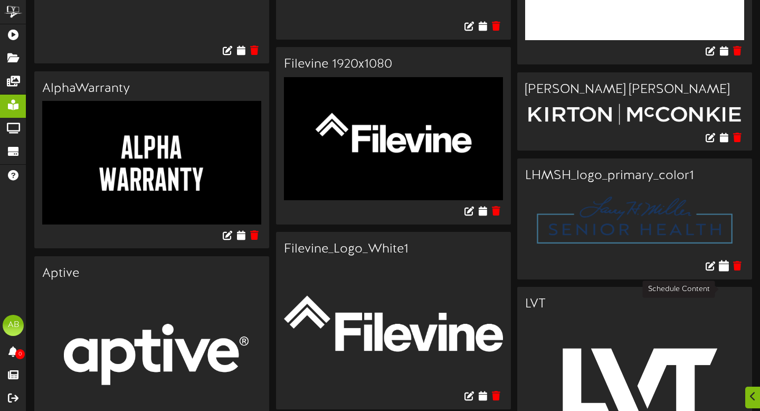
click at [723, 271] on icon at bounding box center [724, 266] width 10 height 12
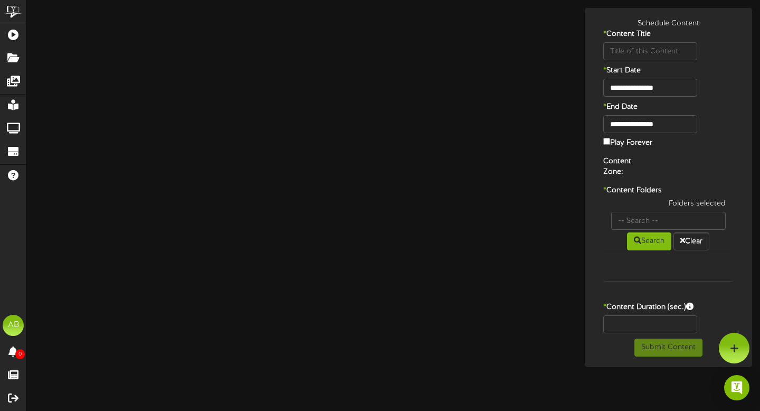
type input "LHMSH_logo_primary_color1"
type input "8"
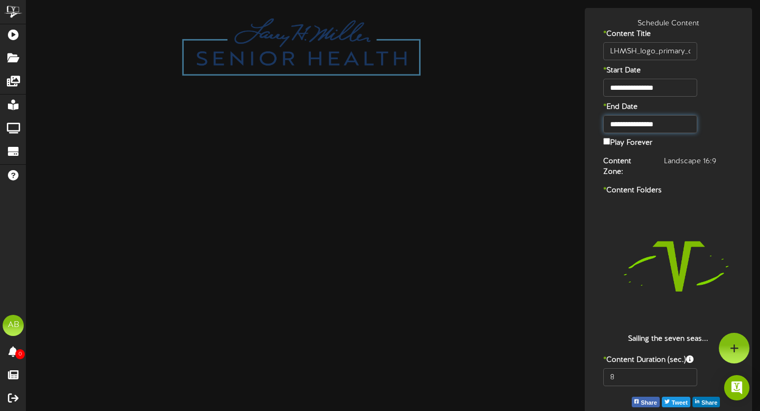
click at [659, 130] on body "ChannelValet Playlists Folders Messages My Library Groups Devices Help AB Alexa…" at bounding box center [380, 220] width 760 height 441
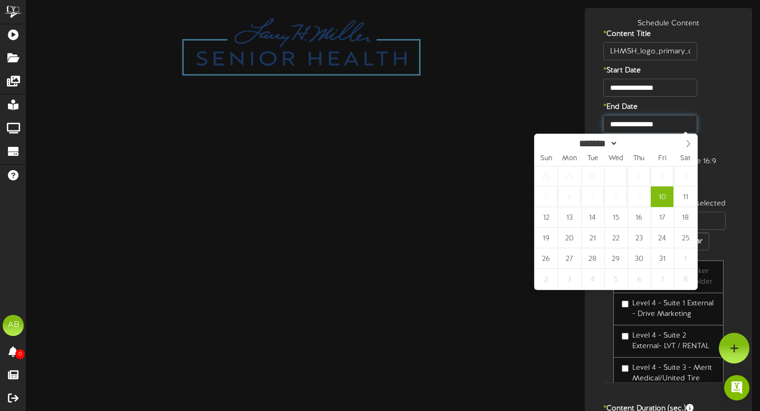
type input "**********"
click at [717, 106] on div "* End Date" at bounding box center [668, 108] width 163 height 13
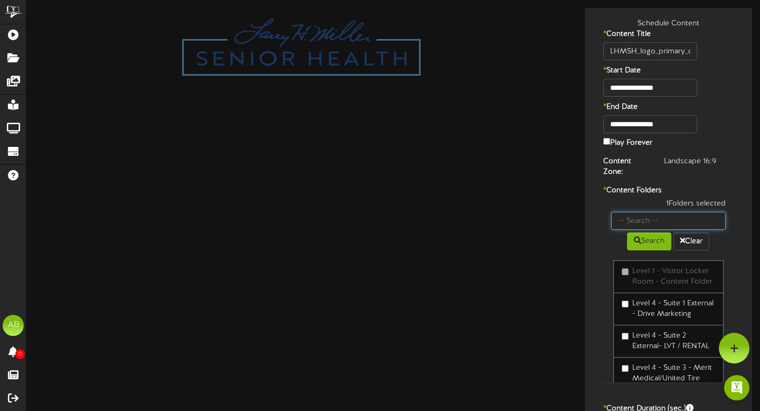
click at [658, 216] on input "text" at bounding box center [668, 221] width 115 height 18
type input "54"
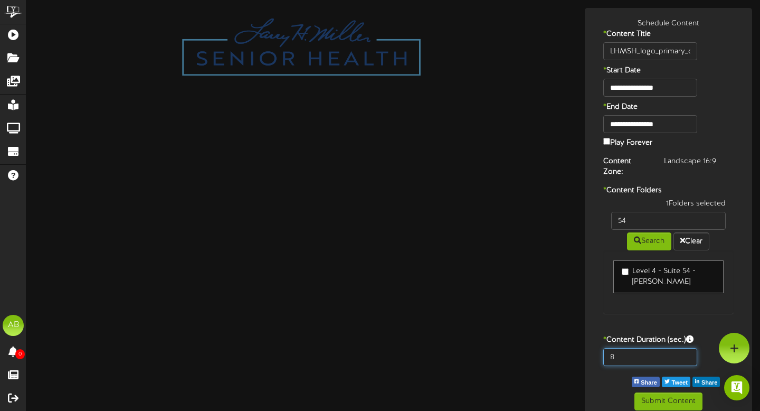
click at [628, 359] on input "8" at bounding box center [650, 357] width 94 height 18
type input "600"
click at [663, 393] on button "Submit Content" at bounding box center [668, 401] width 68 height 18
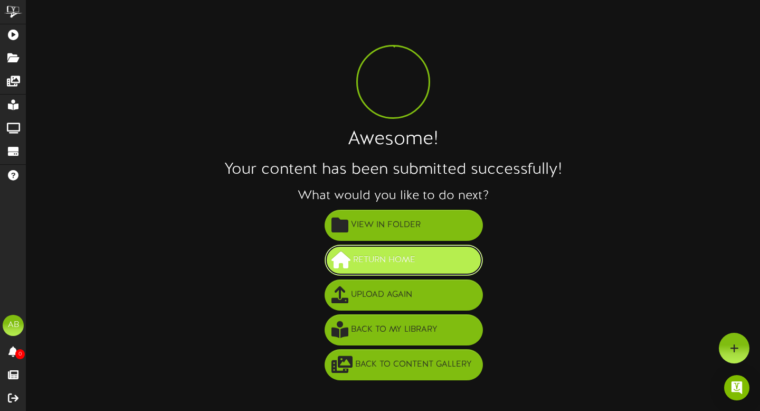
click at [448, 249] on button "Return Home" at bounding box center [404, 259] width 158 height 31
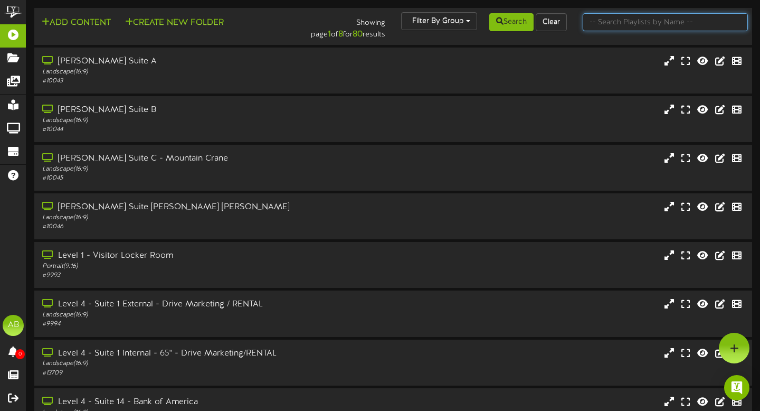
click at [622, 22] on input "text" at bounding box center [666, 22] width 166 height 18
type input "54"
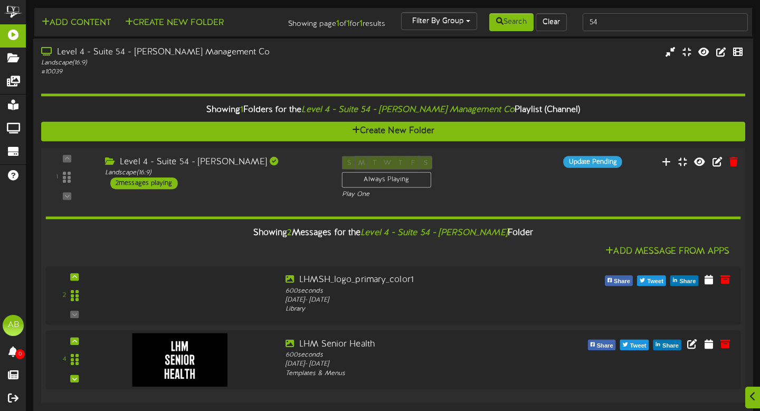
scroll to position [14, 0]
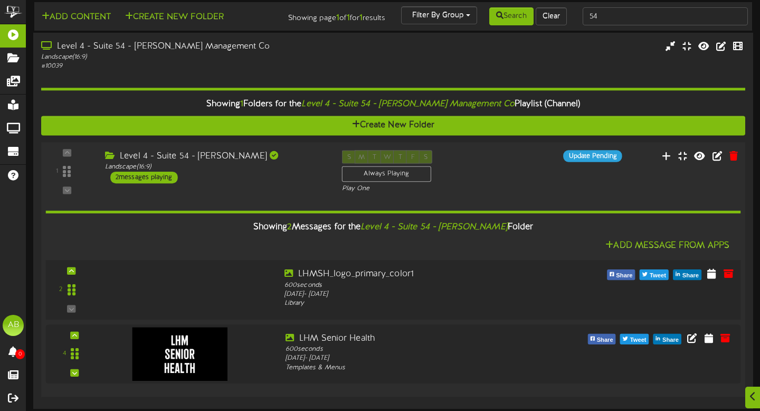
click at [202, 292] on div at bounding box center [177, 279] width 124 height 54
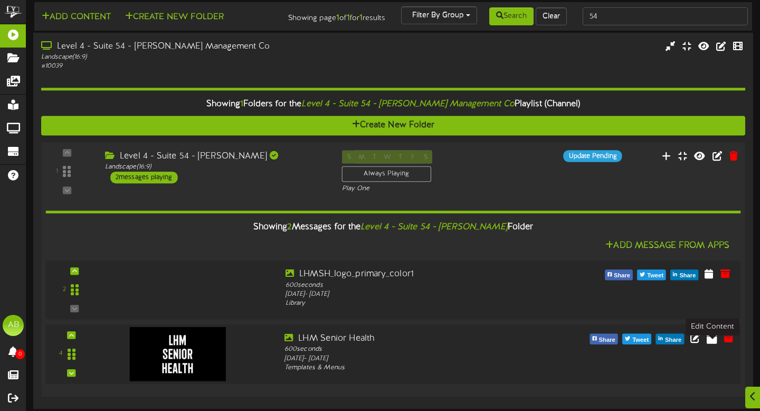
click at [712, 338] on icon at bounding box center [712, 337] width 11 height 12
select select "*"
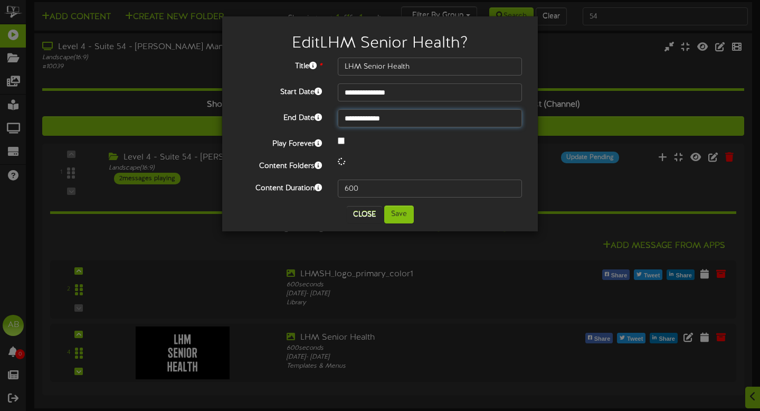
click at [429, 113] on input "**********" at bounding box center [430, 118] width 184 height 18
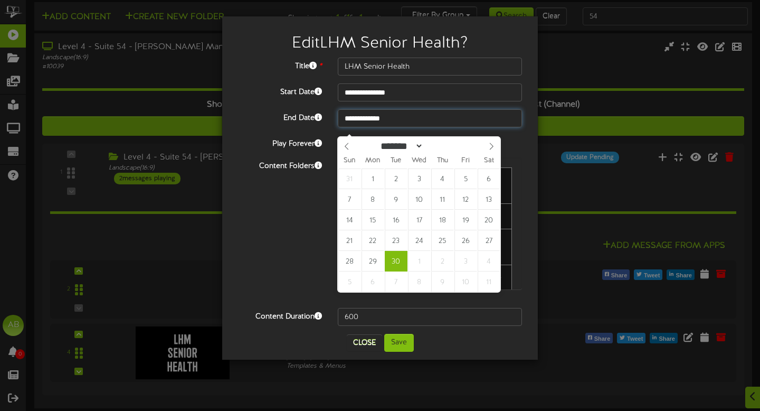
type input "**********"
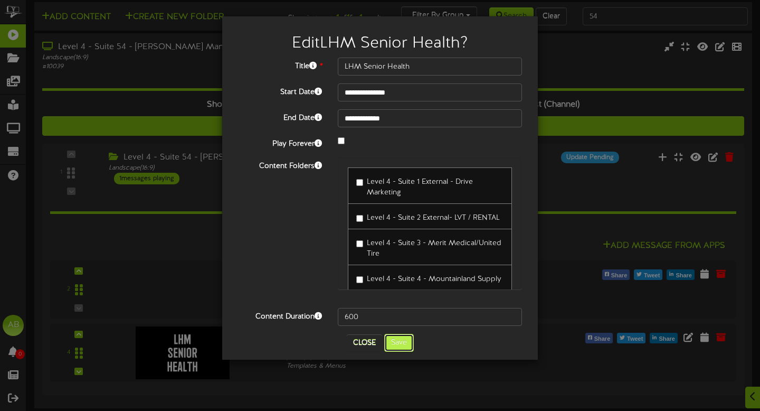
click at [403, 343] on button "Save" at bounding box center [399, 343] width 30 height 18
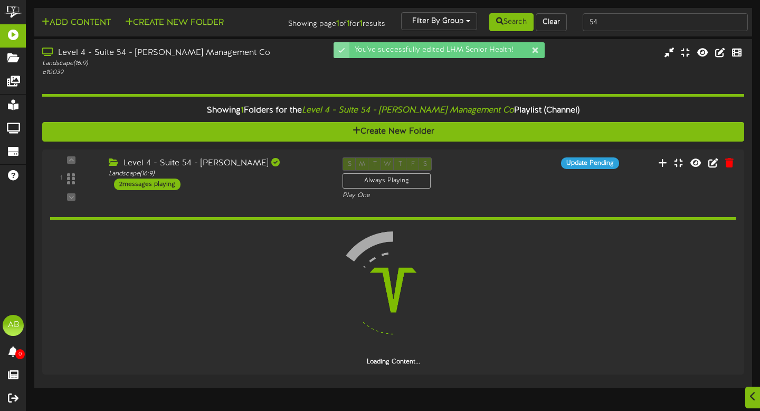
scroll to position [0, 0]
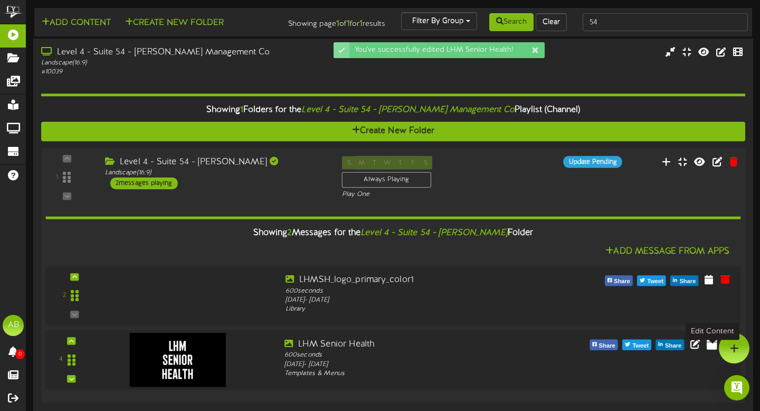
click at [714, 349] on icon at bounding box center [712, 343] width 11 height 12
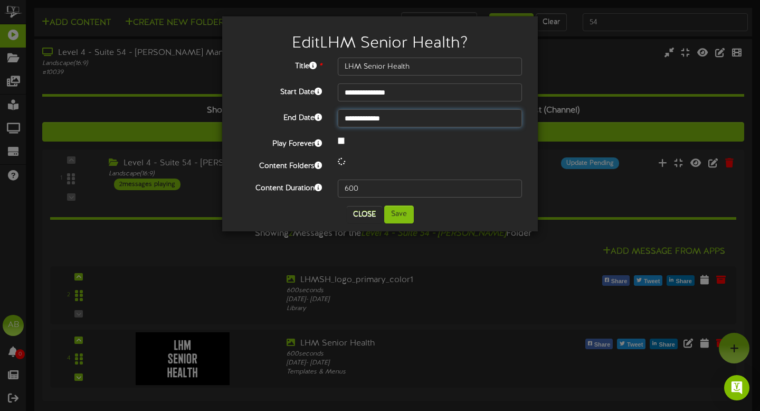
click at [409, 116] on input "**********" at bounding box center [430, 118] width 184 height 18
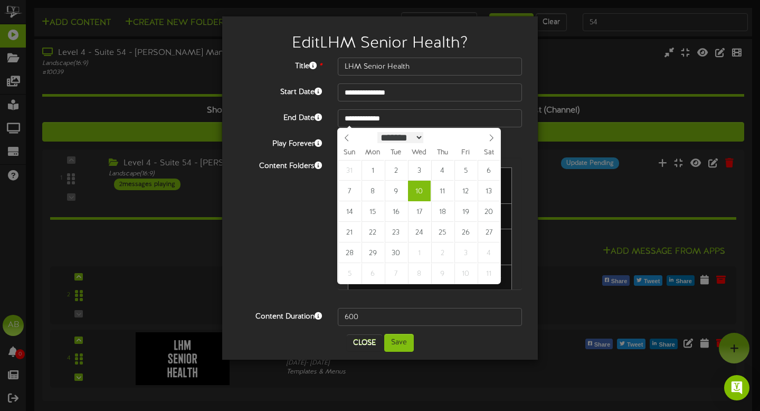
click at [403, 138] on select "******* ******** ***** ***** *** **** **** ****** ********* ******* ******** **…" at bounding box center [400, 137] width 46 height 11
select select "*"
click at [377, 132] on select "******* ******** ***** ***** *** **** **** ****** ********* ******* ******** **…" at bounding box center [400, 137] width 46 height 11
type input "**********"
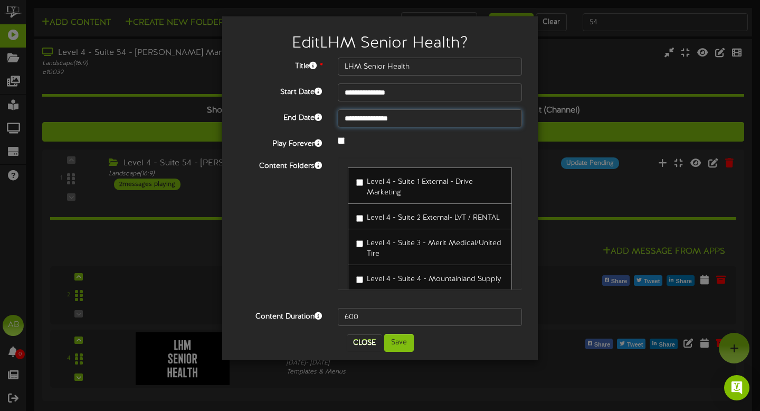
click at [428, 119] on input "**********" at bounding box center [430, 118] width 184 height 18
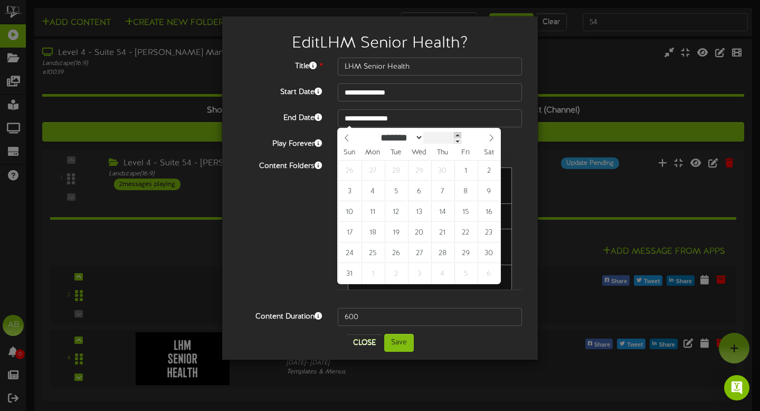
click at [461, 135] on span at bounding box center [457, 135] width 7 height 6
click at [461, 143] on span at bounding box center [457, 141] width 7 height 6
type input "****"
click at [460, 144] on span at bounding box center [455, 141] width 7 height 6
type input "**********"
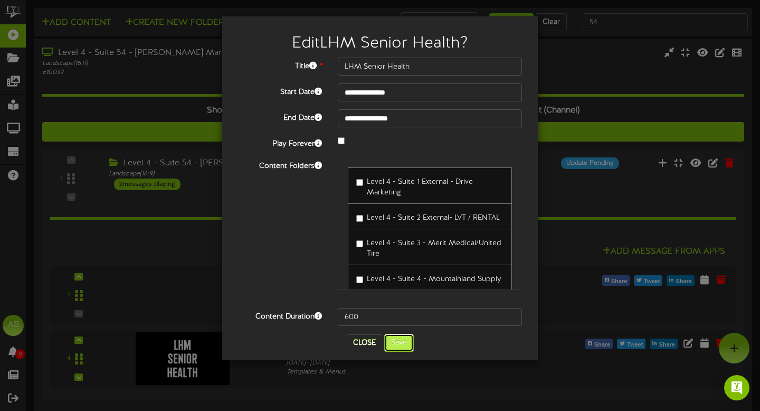
click at [397, 338] on button "Save" at bounding box center [399, 343] width 30 height 18
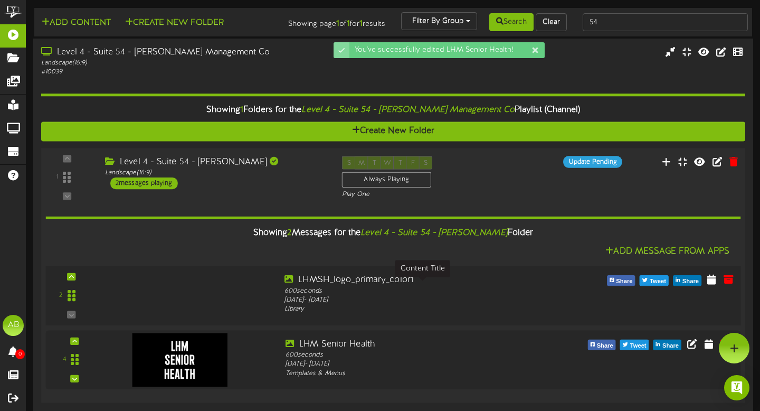
scroll to position [14, 0]
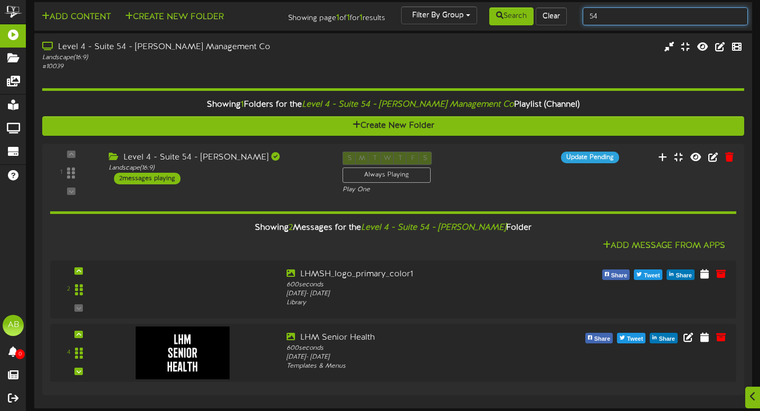
click at [622, 8] on input "54" at bounding box center [666, 16] width 166 height 18
type input "55"
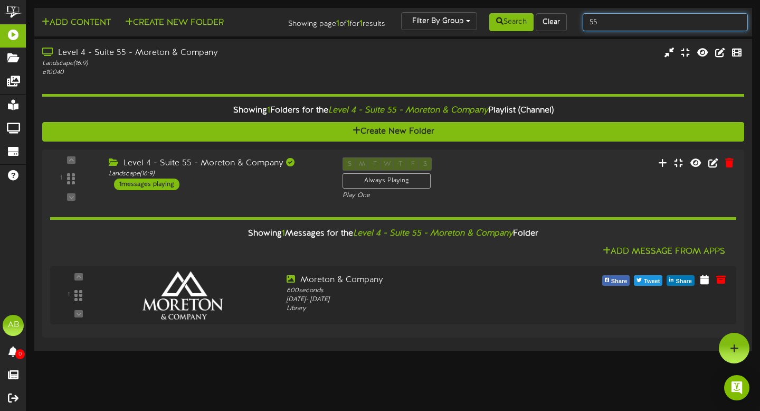
click at [613, 27] on input "55" at bounding box center [666, 22] width 166 height 18
type input "56"
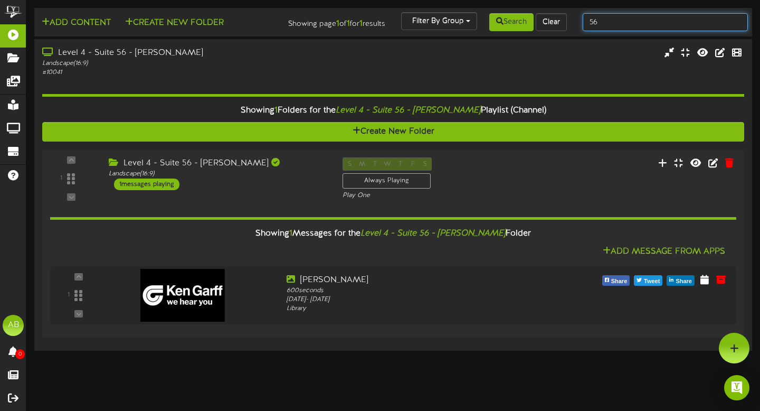
click at [606, 24] on input "56" at bounding box center [666, 22] width 166 height 18
type input "5"
type input "suite 1"
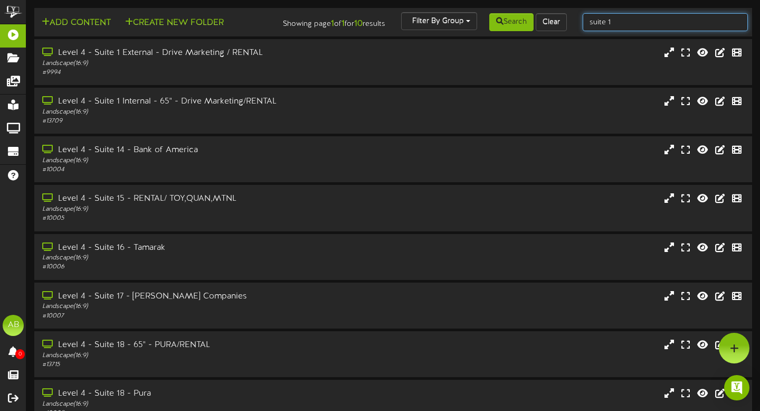
click at [626, 21] on input "suite 1" at bounding box center [666, 22] width 166 height 18
type input "suite a"
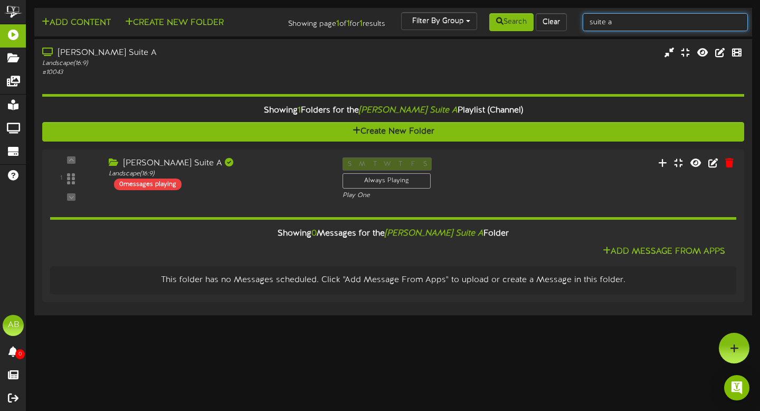
click at [623, 23] on input "suite a" at bounding box center [666, 22] width 166 height 18
type input "suite 28"
